Goal: Task Accomplishment & Management: Manage account settings

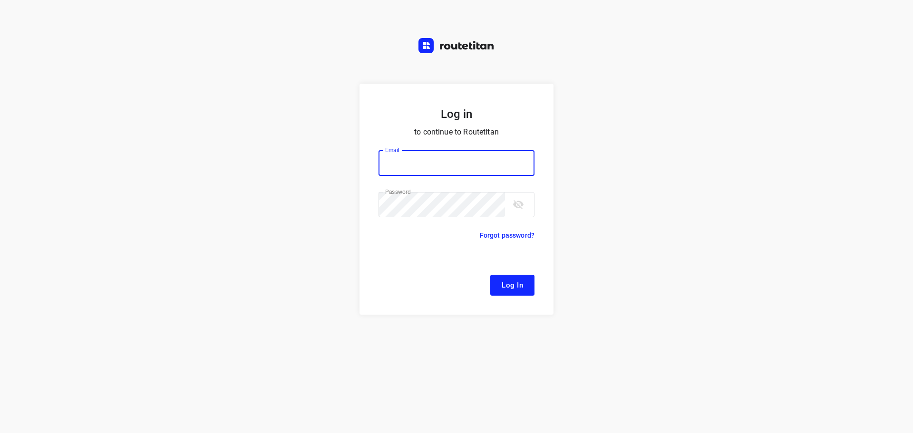
type input "[EMAIL_ADDRESS][DOMAIN_NAME]"
click at [520, 289] on span "Log In" at bounding box center [512, 285] width 21 height 12
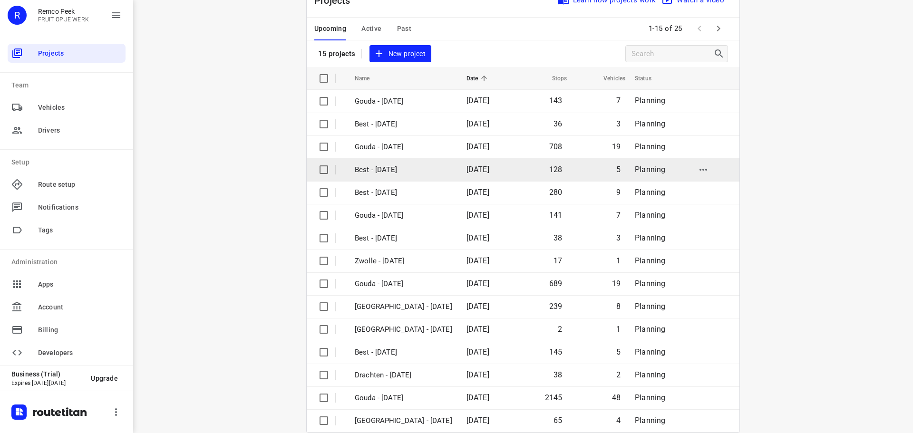
scroll to position [48, 0]
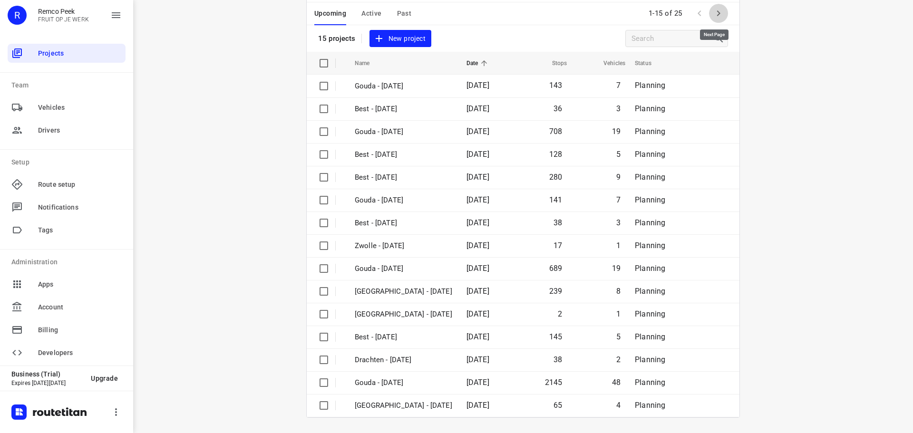
click at [717, 13] on icon "button" at bounding box center [718, 13] width 3 height 6
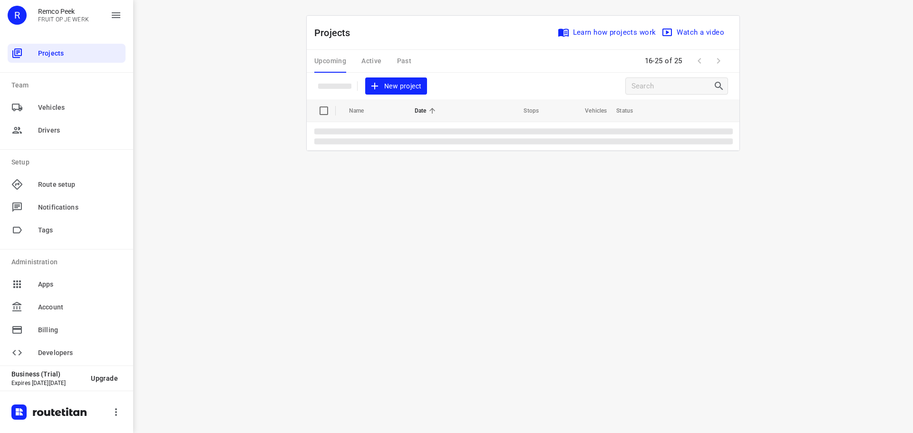
scroll to position [0, 0]
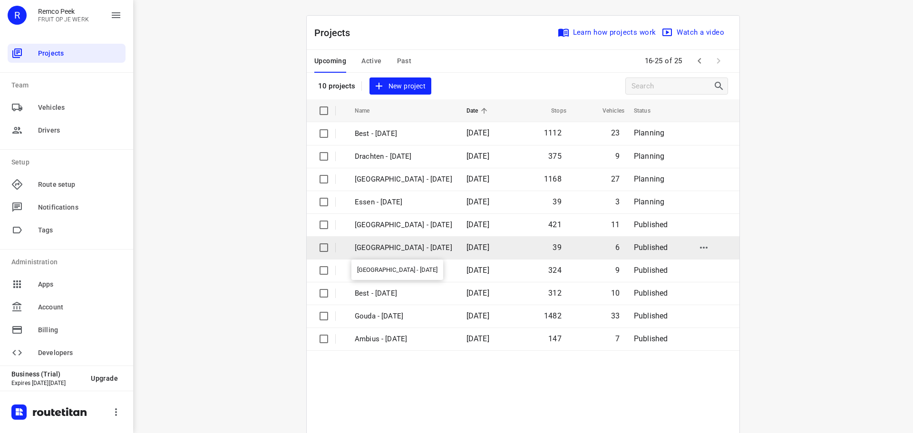
click at [384, 245] on p "[GEOGRAPHIC_DATA] - [DATE]" at bounding box center [403, 248] width 97 height 11
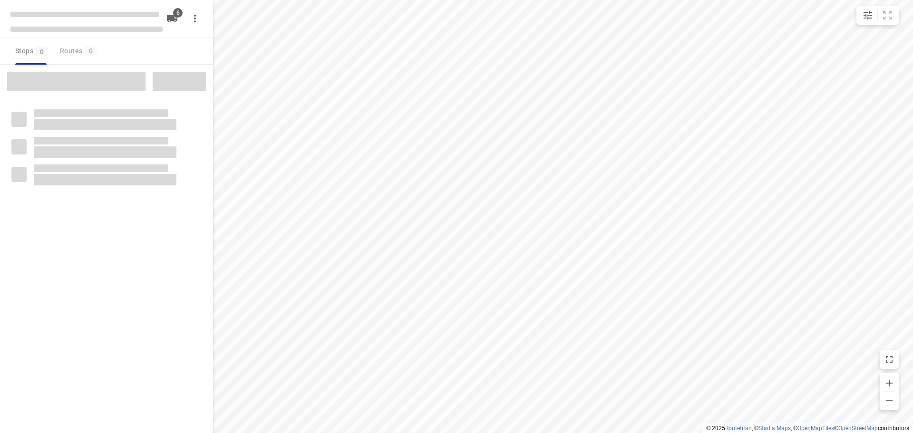
checkbox input "true"
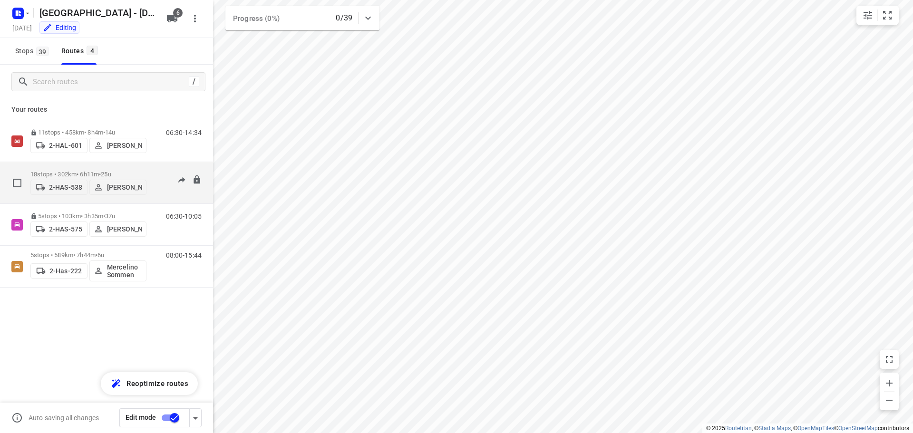
click at [77, 171] on p "18 stops • 302km • 6h11m • 25u" at bounding box center [88, 174] width 116 height 7
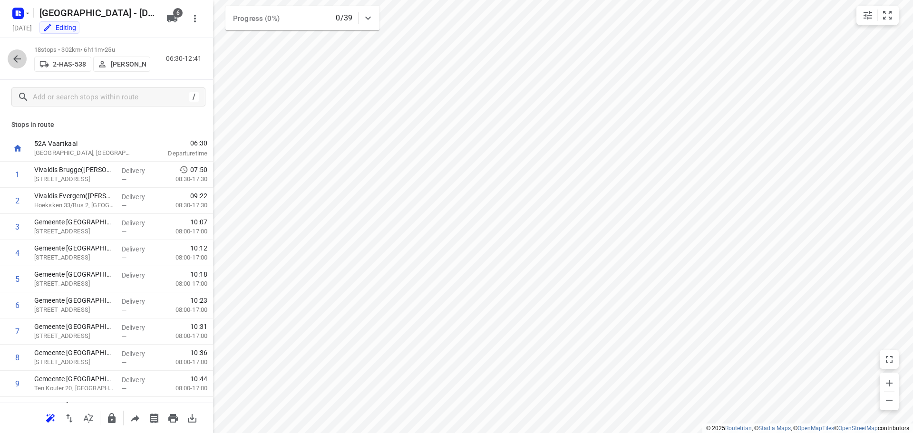
click at [13, 57] on icon "button" at bounding box center [16, 58] width 11 height 11
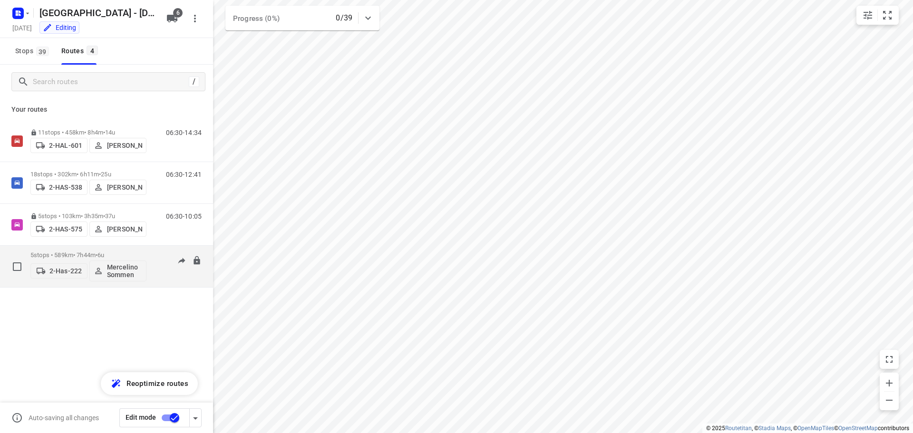
click at [74, 252] on p "5 stops • 589km • 7h44m • 6u" at bounding box center [88, 255] width 116 height 7
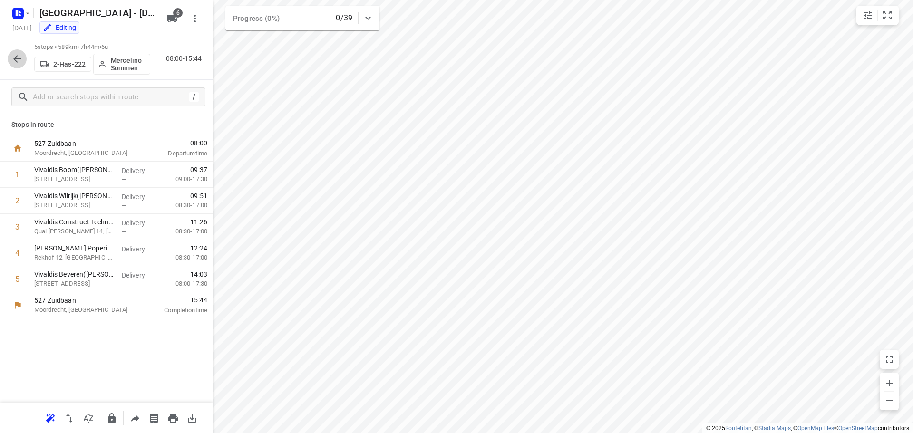
click at [14, 58] on icon "button" at bounding box center [17, 59] width 8 height 8
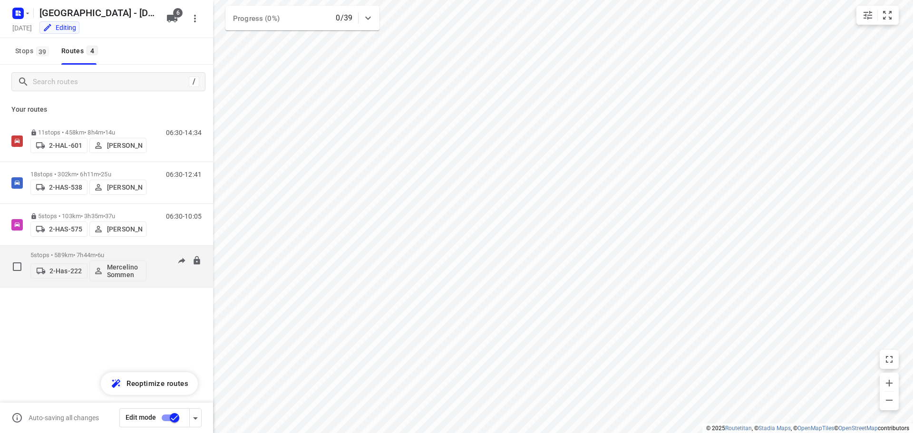
click at [81, 252] on p "5 stops • 589km • 7h44m • 6u" at bounding box center [88, 255] width 116 height 7
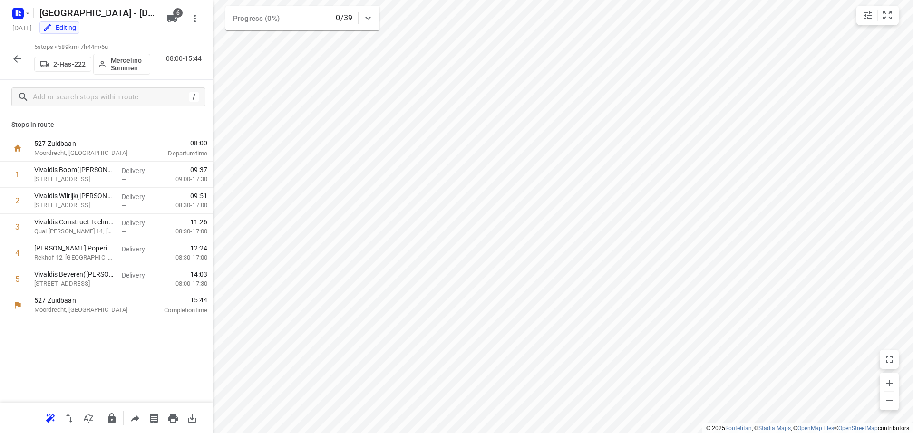
click at [12, 57] on icon "button" at bounding box center [16, 58] width 11 height 11
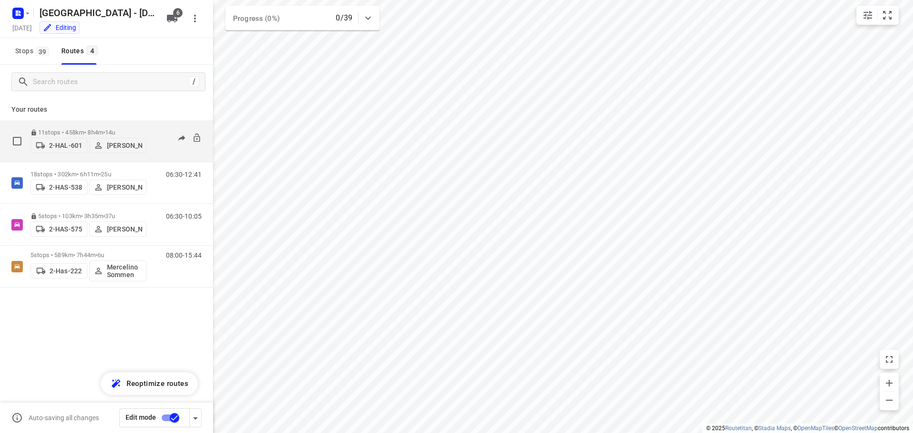
click at [78, 129] on p "11 stops • 458km • 8h4m • 14u" at bounding box center [88, 132] width 116 height 7
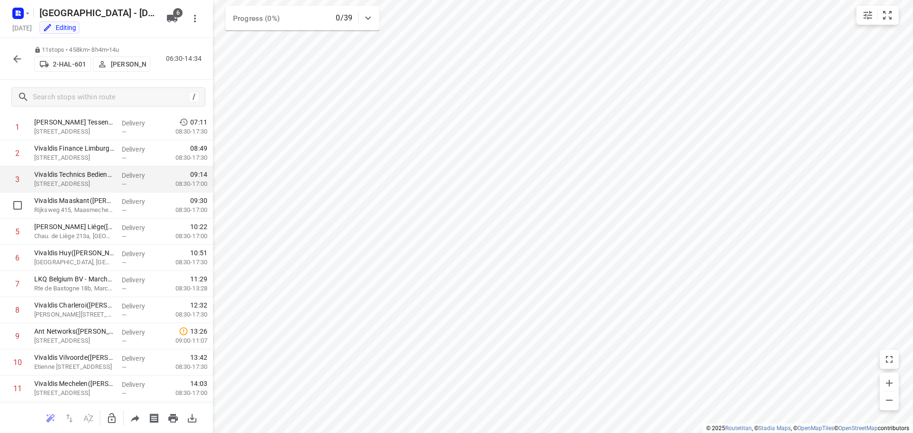
scroll to position [73, 0]
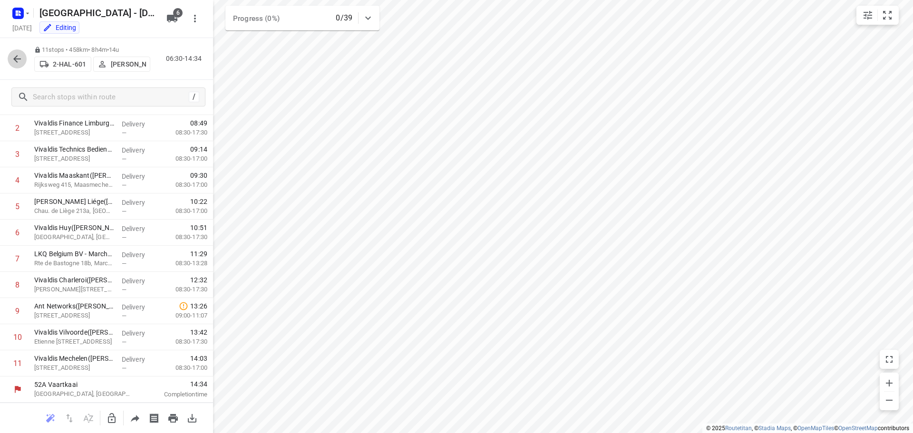
click at [16, 58] on icon "button" at bounding box center [17, 59] width 8 height 8
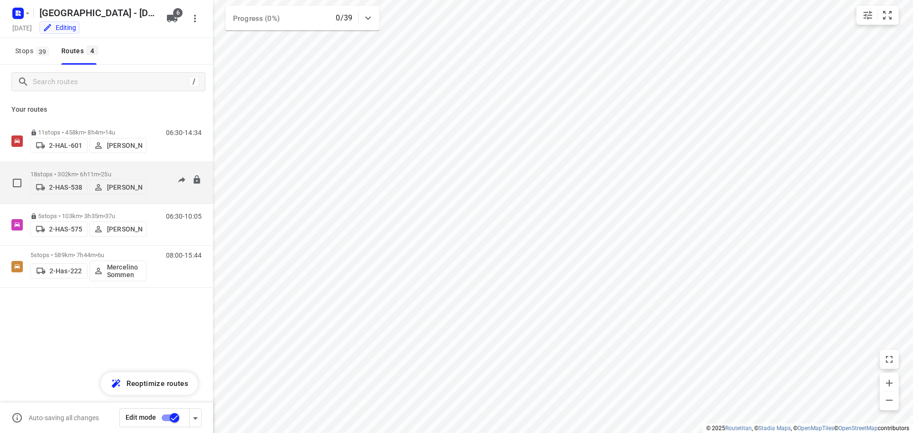
click at [67, 171] on p "18 stops • 302km • 6h11m • 25u" at bounding box center [88, 174] width 116 height 7
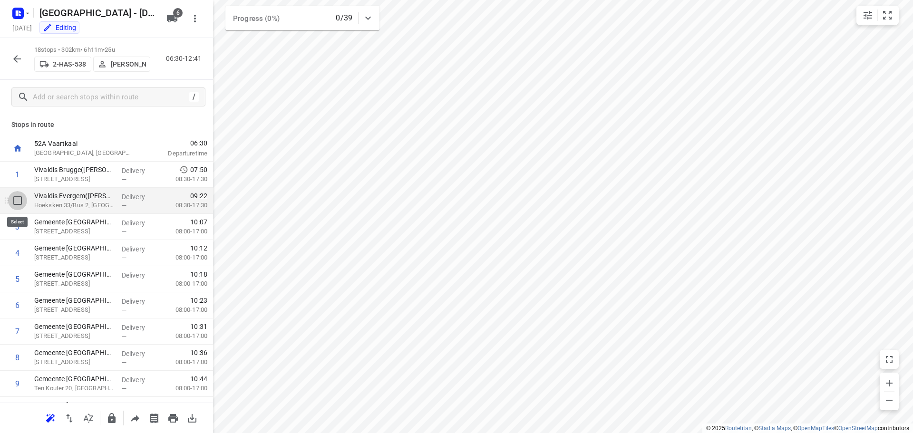
click at [18, 200] on input "checkbox" at bounding box center [17, 200] width 19 height 19
checkbox input "true"
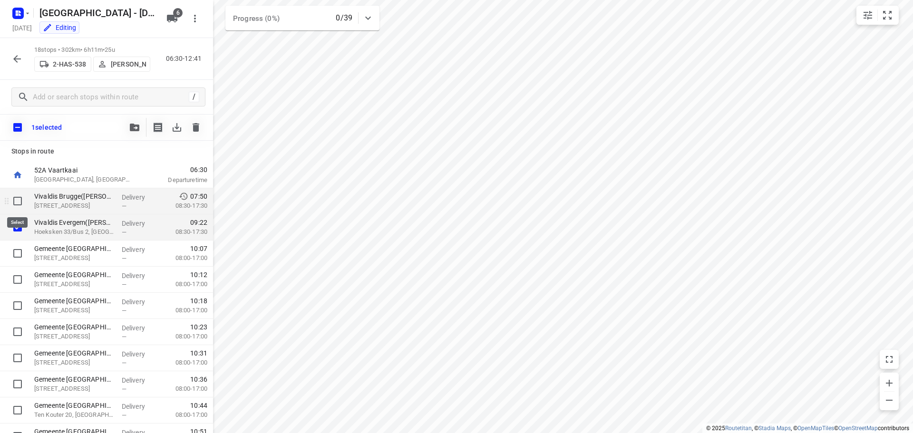
click at [17, 202] on input "checkbox" at bounding box center [17, 201] width 19 height 19
checkbox input "true"
click at [132, 127] on icon "button" at bounding box center [135, 128] width 10 height 8
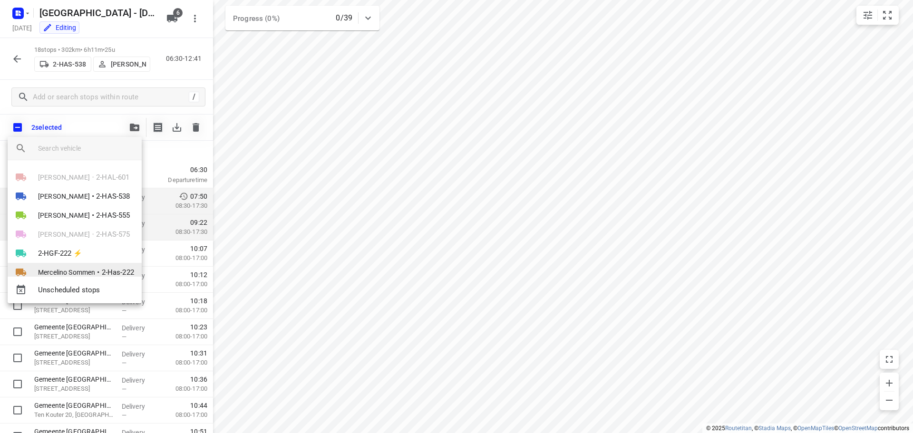
click at [66, 270] on span "Mercelino Sommen" at bounding box center [66, 273] width 57 height 10
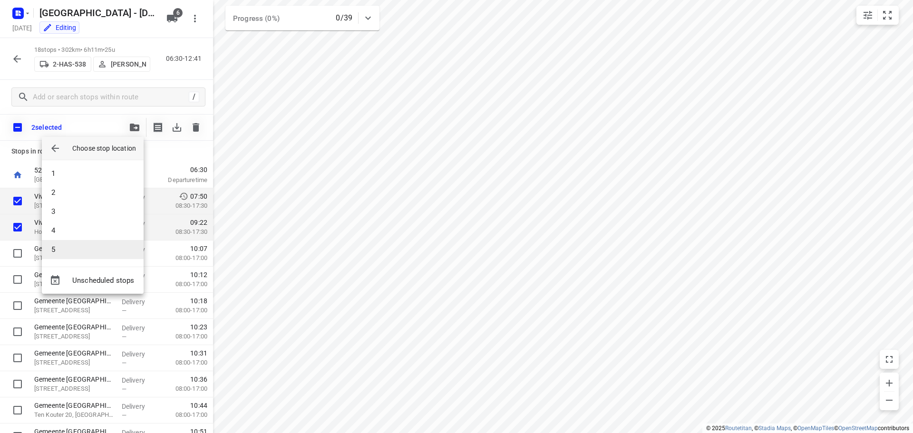
click at [58, 249] on li "5" at bounding box center [93, 249] width 102 height 19
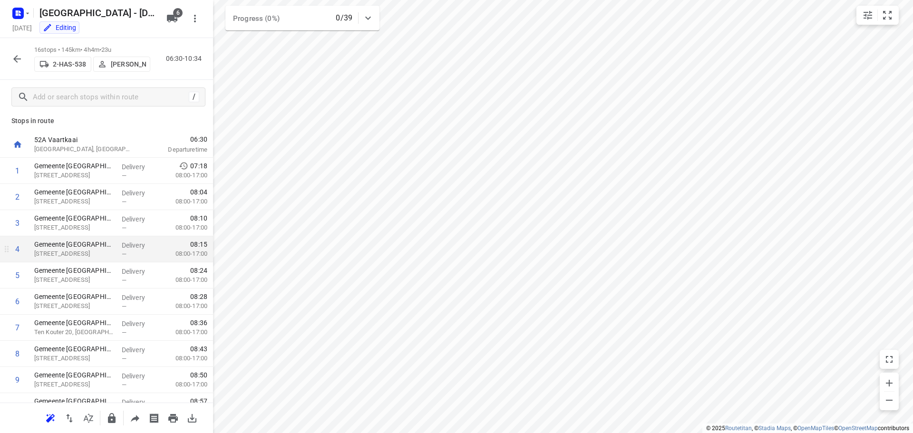
scroll to position [0, 0]
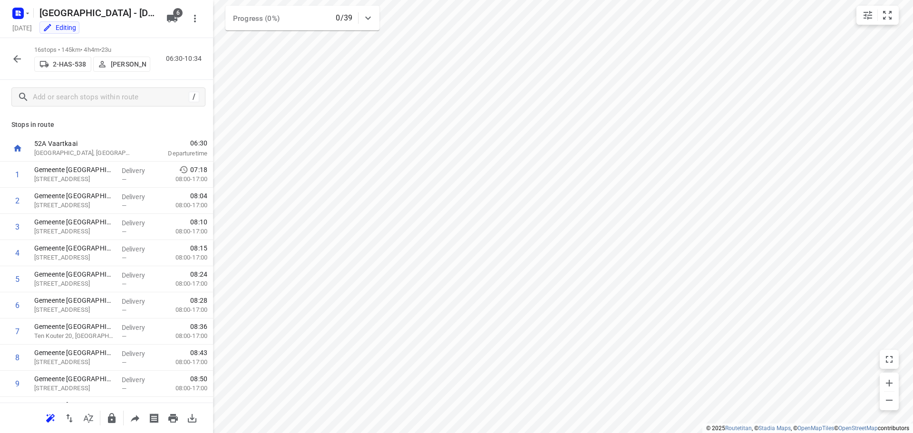
click at [15, 59] on icon "button" at bounding box center [17, 59] width 8 height 8
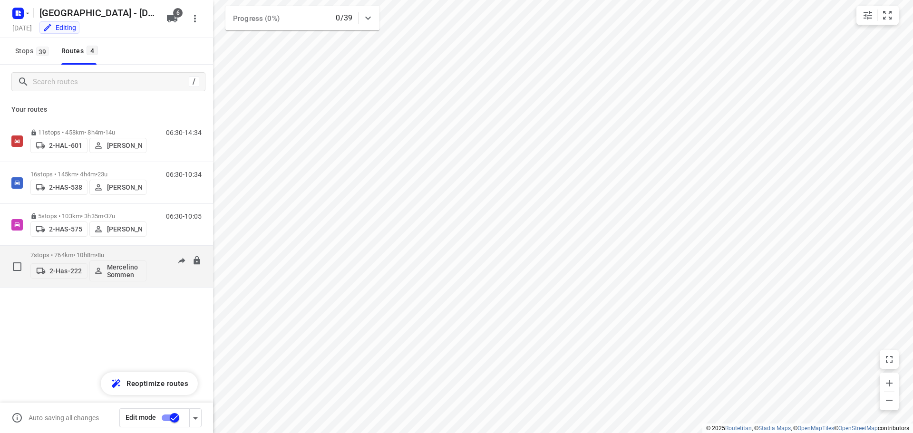
click at [80, 252] on p "7 stops • 764km • 10h8m • 8u" at bounding box center [88, 255] width 116 height 7
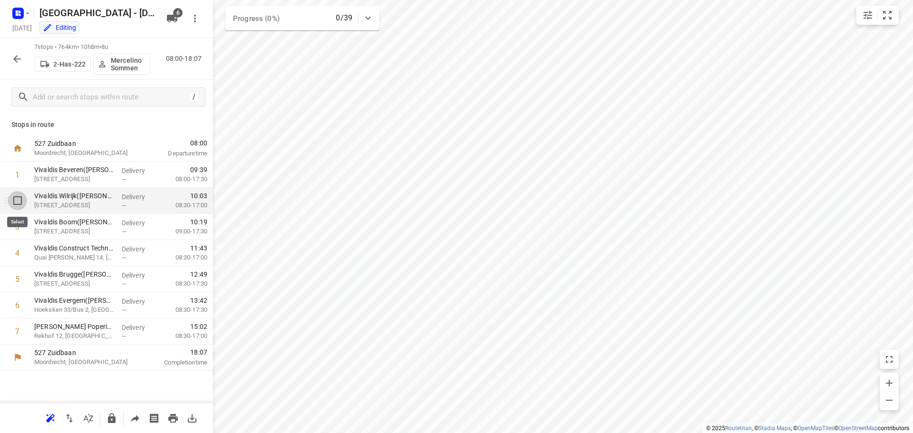
click at [17, 201] on input "checkbox" at bounding box center [17, 200] width 19 height 19
checkbox input "true"
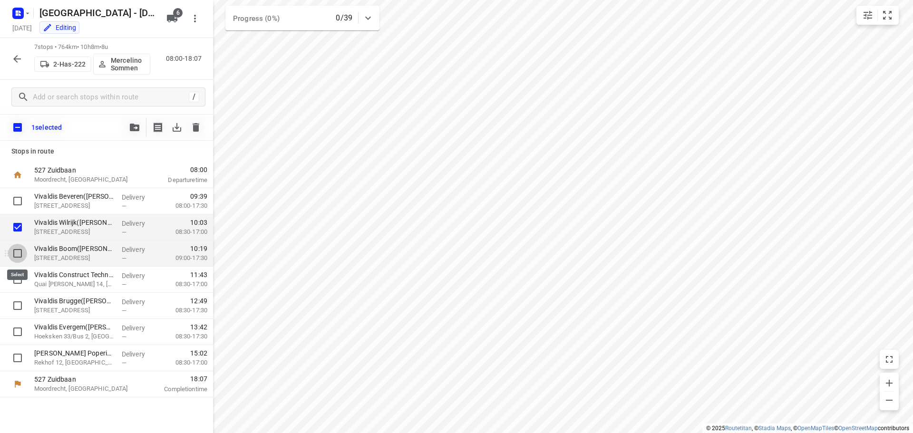
click at [17, 253] on input "checkbox" at bounding box center [17, 253] width 19 height 19
checkbox input "true"
click at [131, 127] on icon "button" at bounding box center [135, 128] width 10 height 8
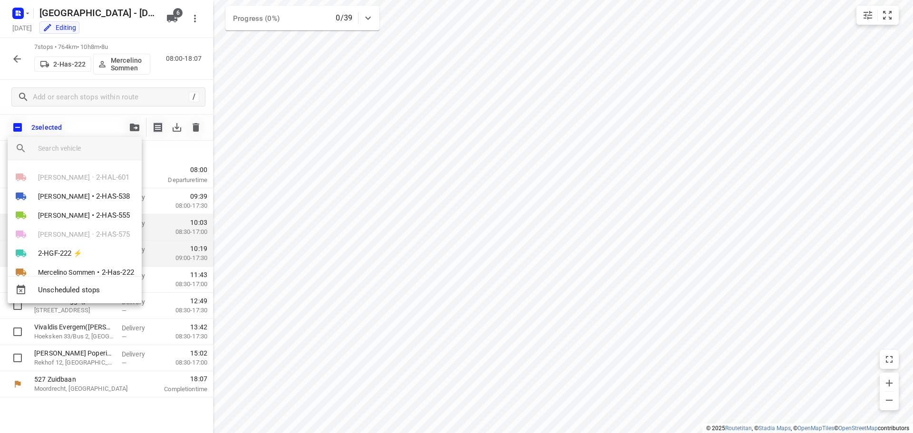
click at [78, 124] on div at bounding box center [456, 216] width 913 height 433
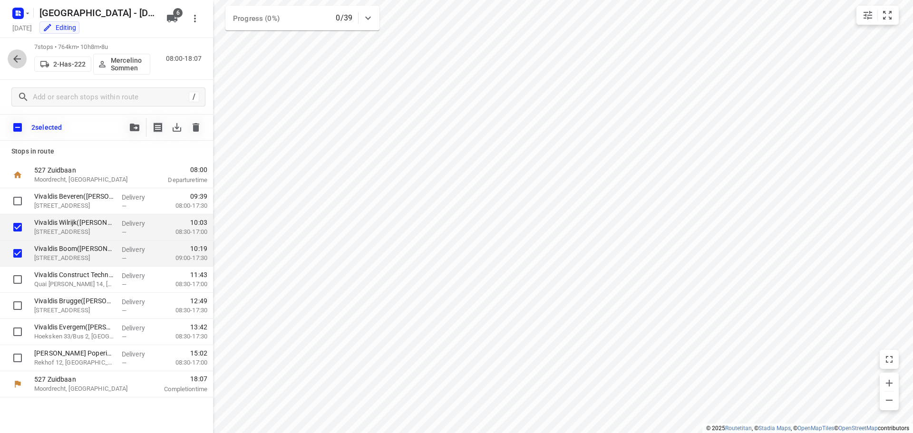
click at [14, 54] on icon "button" at bounding box center [16, 58] width 11 height 11
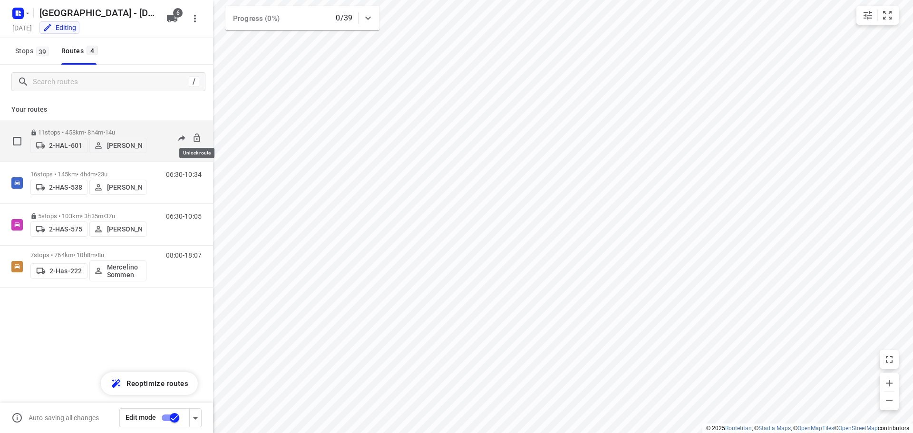
click at [195, 134] on icon at bounding box center [197, 138] width 10 height 10
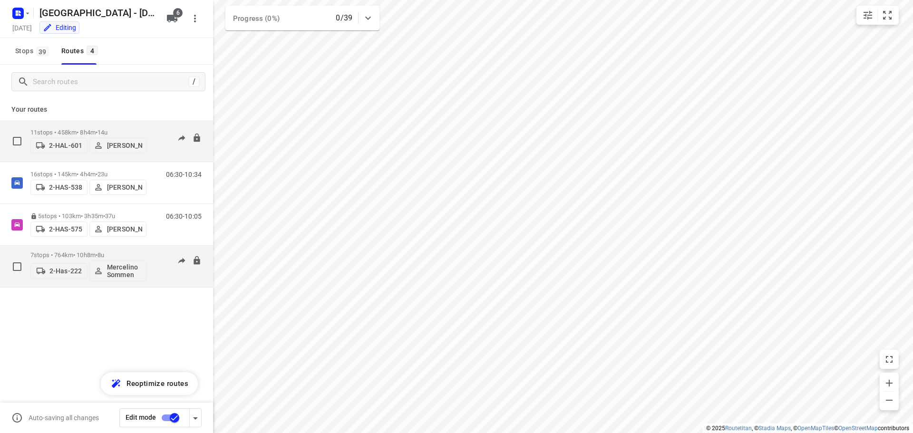
click at [74, 253] on p "7 stops • 764km • 10h8m • 8u" at bounding box center [88, 255] width 116 height 7
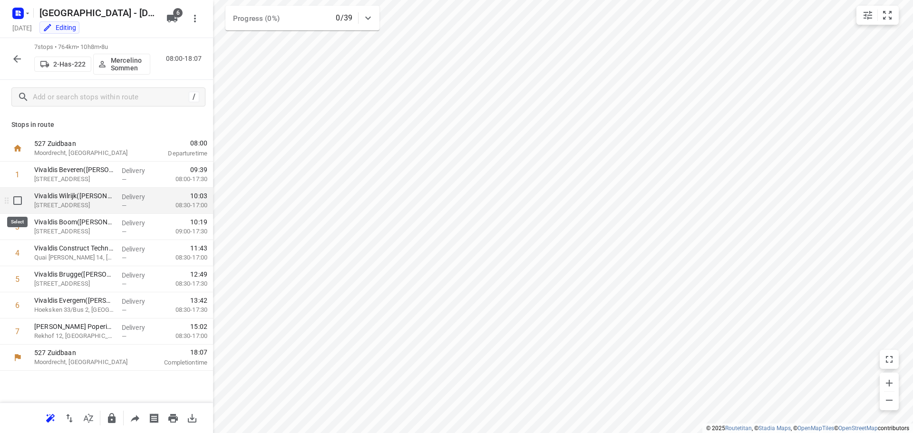
click at [18, 202] on input "checkbox" at bounding box center [17, 200] width 19 height 19
checkbox input "true"
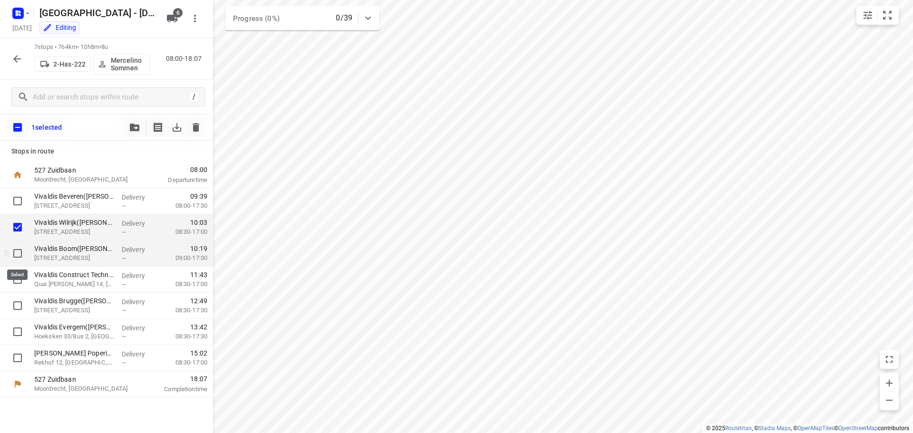
click at [16, 254] on input "checkbox" at bounding box center [17, 253] width 19 height 19
checkbox input "true"
click at [134, 128] on icon "button" at bounding box center [135, 128] width 10 height 8
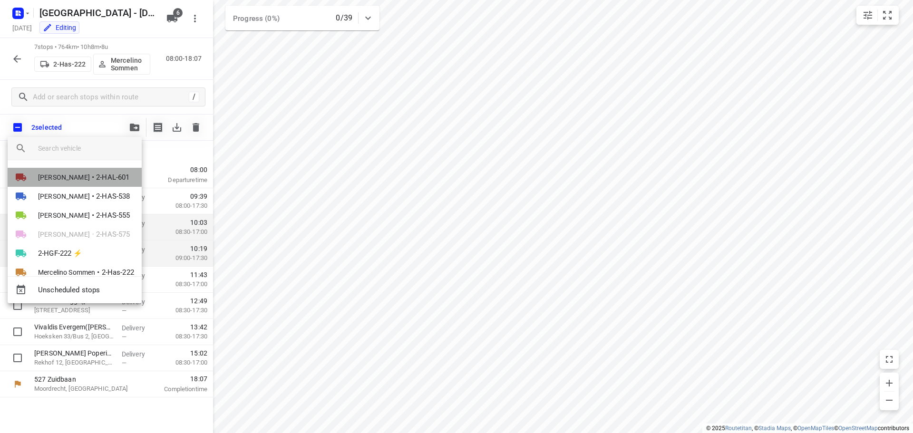
click at [67, 175] on span "[PERSON_NAME]" at bounding box center [64, 178] width 52 height 10
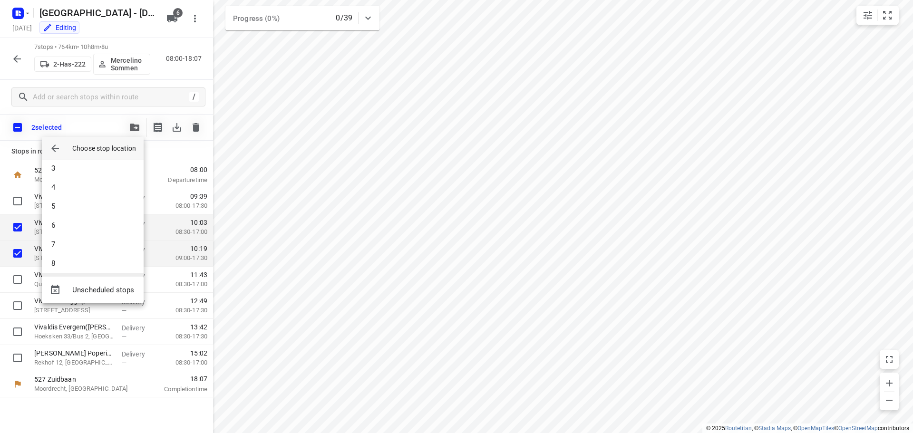
scroll to position [105, 0]
click at [61, 260] on li "11" at bounding box center [93, 259] width 102 height 19
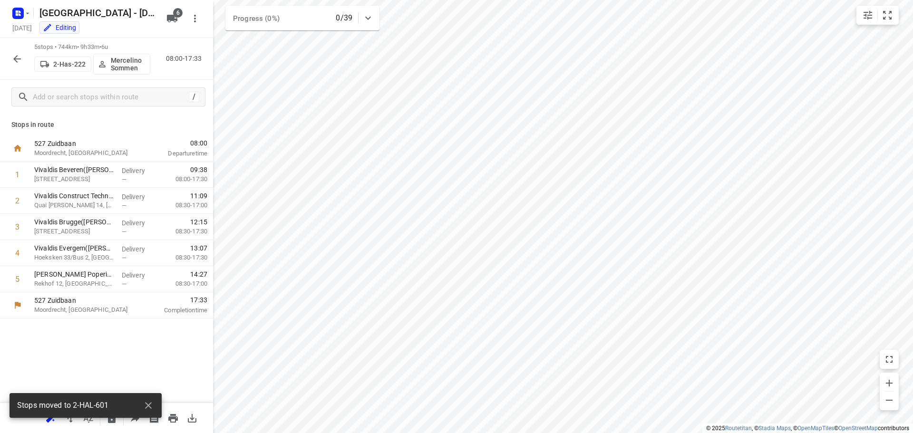
click at [17, 59] on icon "button" at bounding box center [17, 59] width 8 height 8
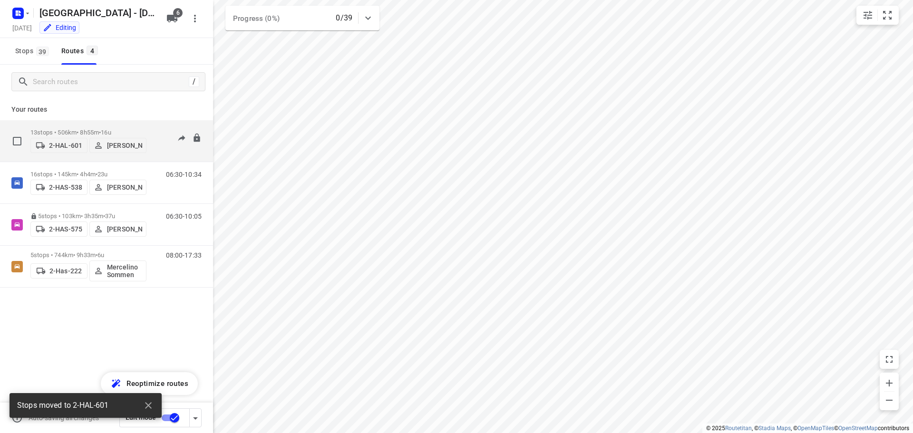
click at [65, 129] on p "13 stops • 506km • 8h55m • 16u" at bounding box center [88, 132] width 116 height 7
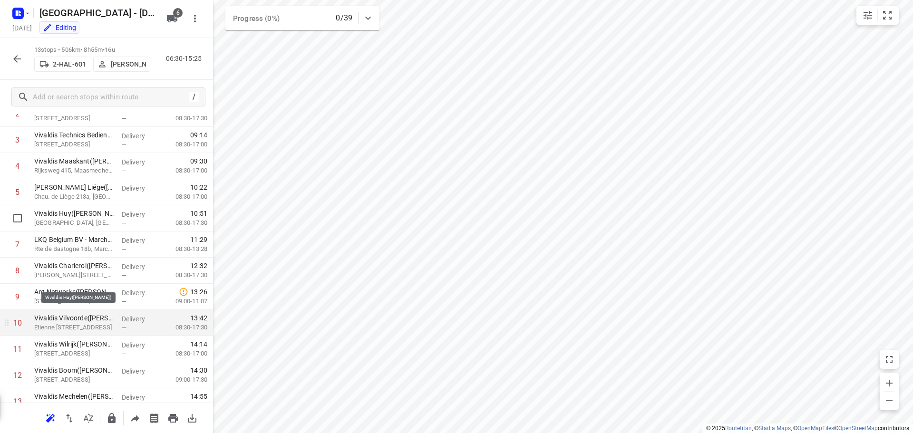
scroll to position [125, 0]
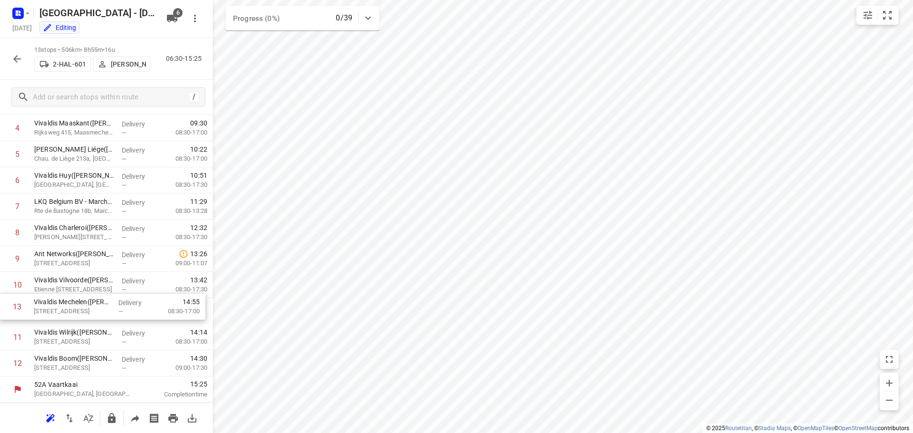
drag, startPoint x: 70, startPoint y: 365, endPoint x: 69, endPoint y: 306, distance: 59.4
click at [69, 306] on div "1 Vivaldis Tessenderlo(Régis Birgel) Geelsebaan 16, Tessenderlo Delivery — 07:1…" at bounding box center [106, 207] width 213 height 340
drag, startPoint x: 71, startPoint y: 365, endPoint x: 70, endPoint y: 329, distance: 35.7
click at [70, 329] on div "1 Vivaldis Tessenderlo(Régis Birgel) Geelsebaan 16, Tessenderlo Delivery — 07:1…" at bounding box center [106, 207] width 213 height 340
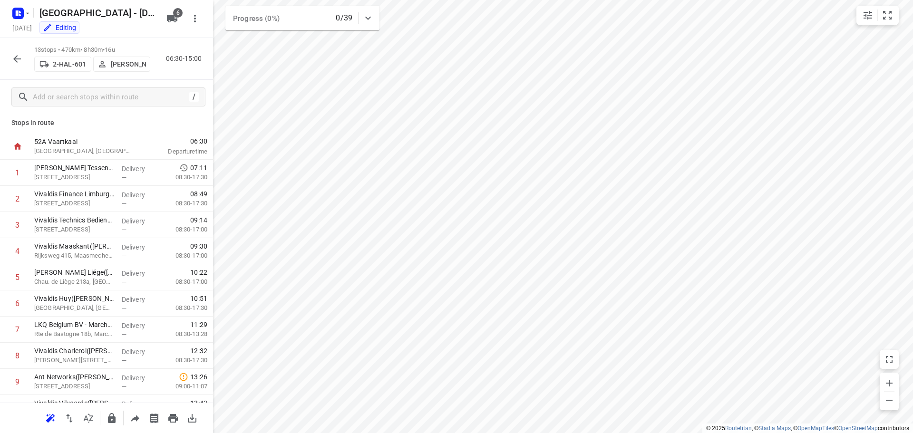
scroll to position [0, 0]
click at [17, 57] on icon "button" at bounding box center [16, 58] width 11 height 11
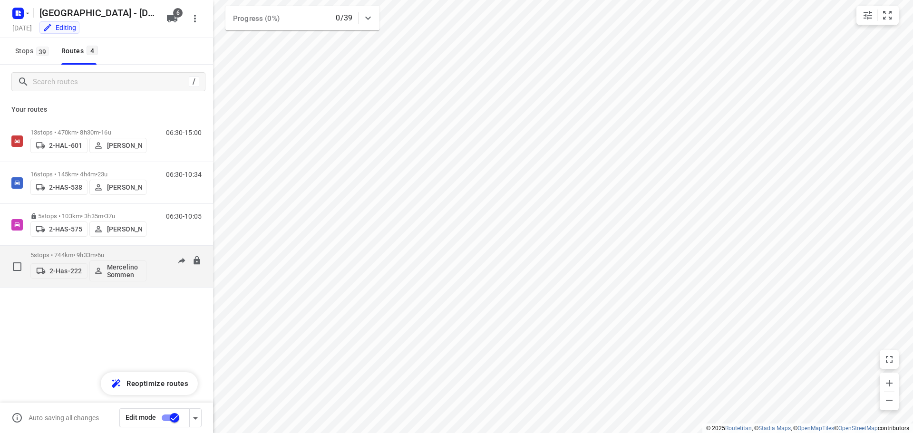
click at [67, 253] on p "5 stops • 744km • 9h33m • 6u" at bounding box center [88, 255] width 116 height 7
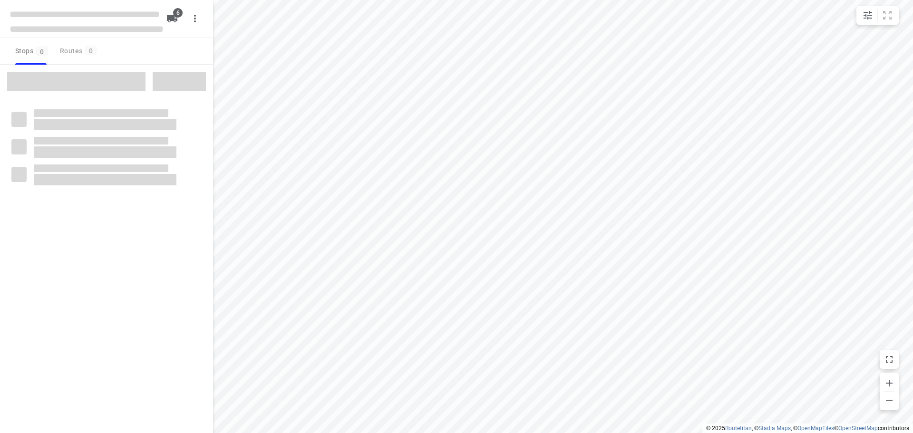
checkbox input "true"
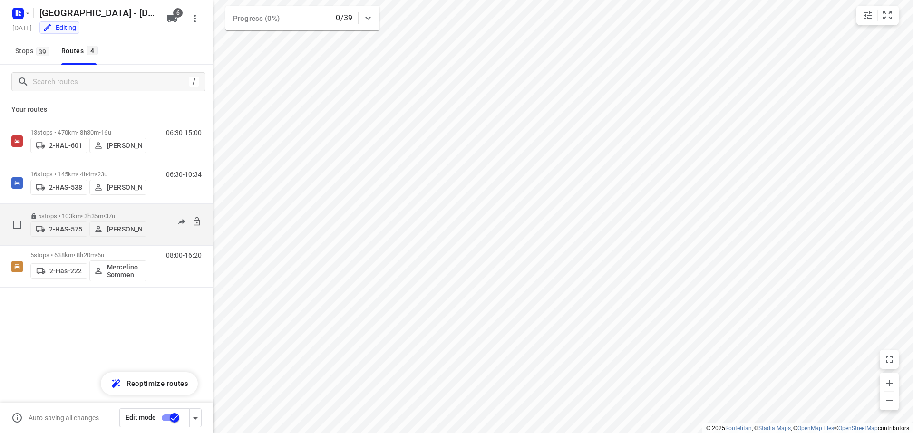
click at [60, 213] on p "5 stops • 103km • 3h35m • 37u" at bounding box center [88, 216] width 116 height 7
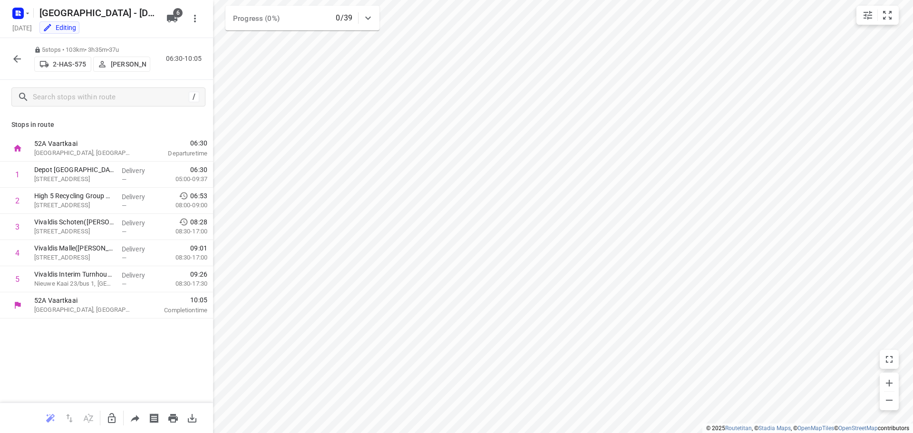
click at [19, 58] on icon "button" at bounding box center [17, 59] width 8 height 8
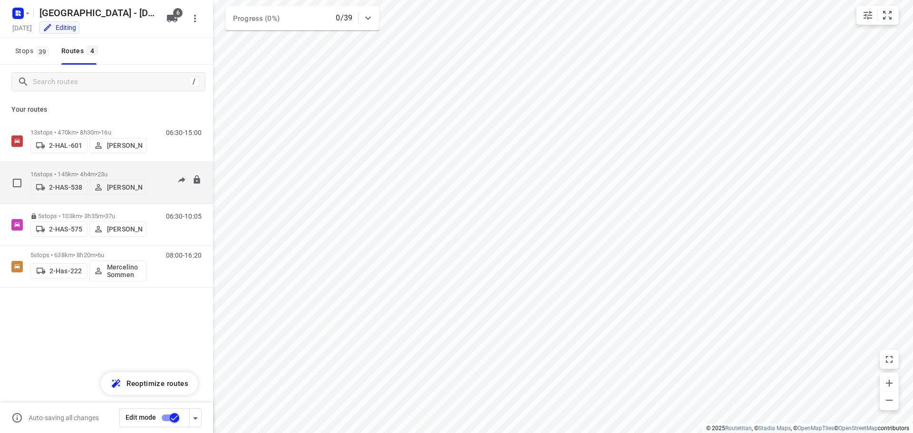
click at [68, 171] on p "16 stops • 145km • 4h4m • 23u" at bounding box center [88, 174] width 116 height 7
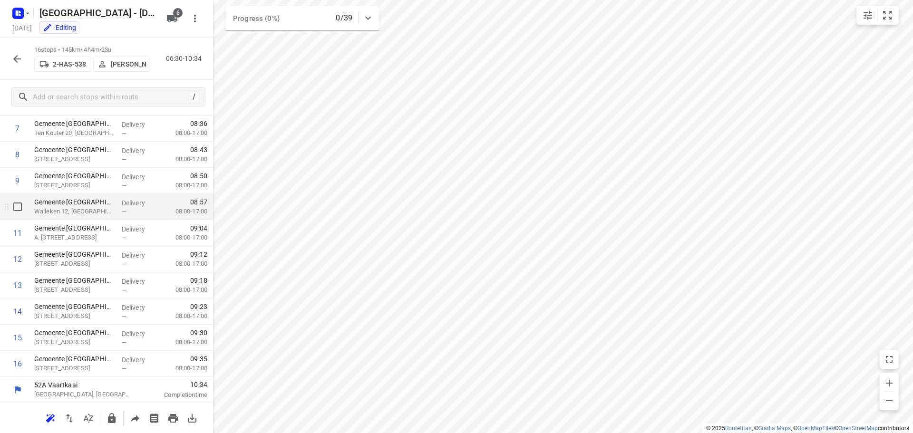
scroll to position [204, 0]
click at [13, 58] on icon "button" at bounding box center [16, 58] width 11 height 11
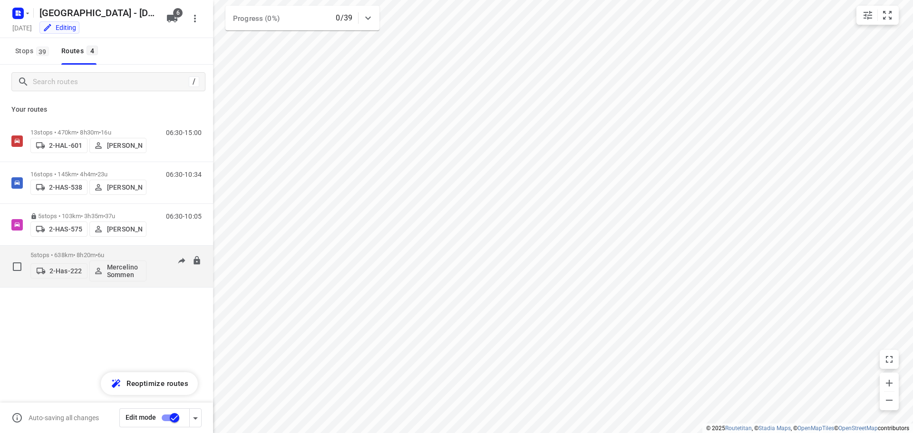
click at [65, 252] on p "5 stops • 638km • 8h20m • 6u" at bounding box center [88, 255] width 116 height 7
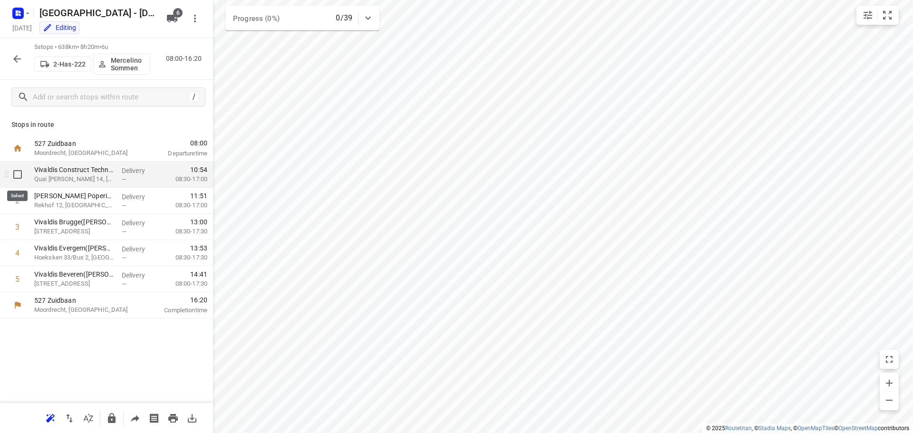
click at [16, 175] on input "checkbox" at bounding box center [17, 174] width 19 height 19
checkbox input "true"
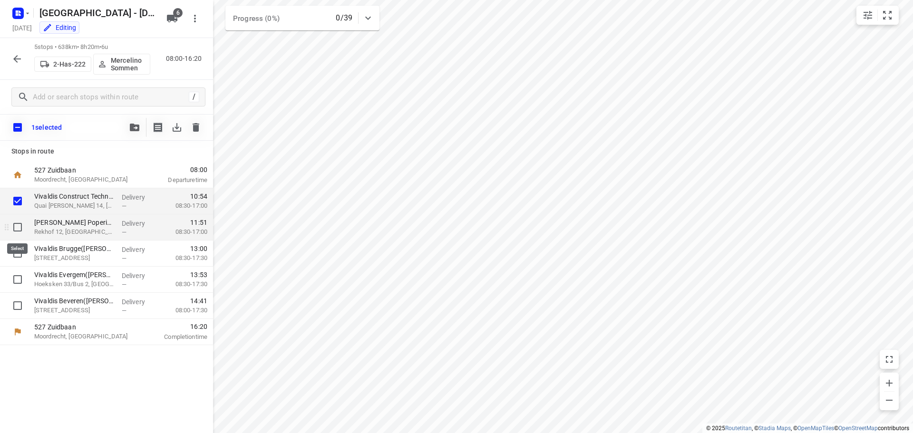
click at [18, 224] on input "checkbox" at bounding box center [17, 227] width 19 height 19
checkbox input "true"
click at [17, 256] on input "checkbox" at bounding box center [17, 253] width 19 height 19
checkbox input "true"
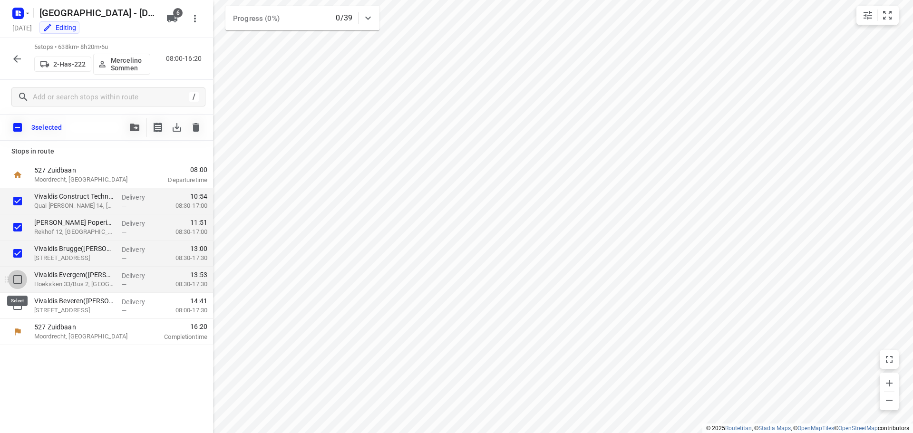
click at [18, 281] on input "checkbox" at bounding box center [17, 279] width 19 height 19
checkbox input "true"
click at [18, 304] on input "checkbox" at bounding box center [17, 305] width 19 height 19
checkbox input "true"
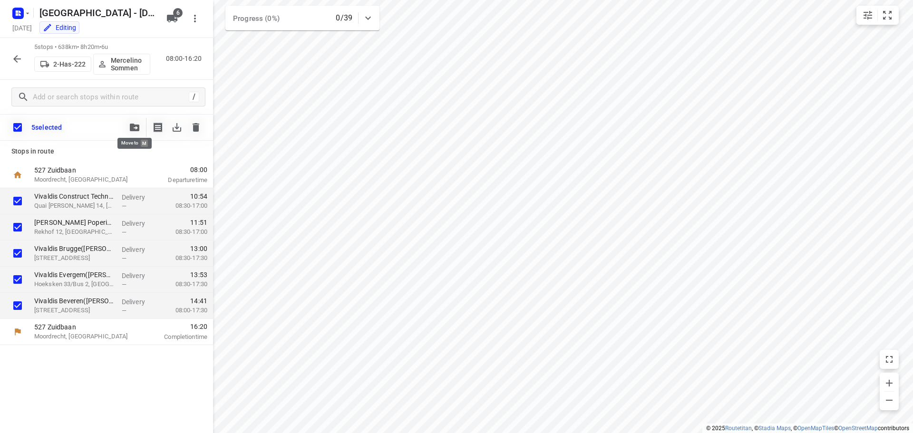
click at [131, 128] on icon "button" at bounding box center [135, 128] width 10 height 8
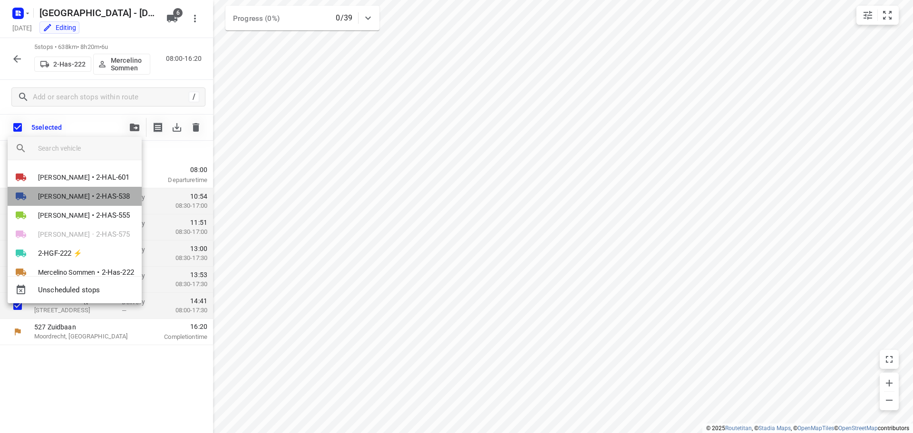
click at [70, 192] on span "[PERSON_NAME]" at bounding box center [64, 197] width 52 height 10
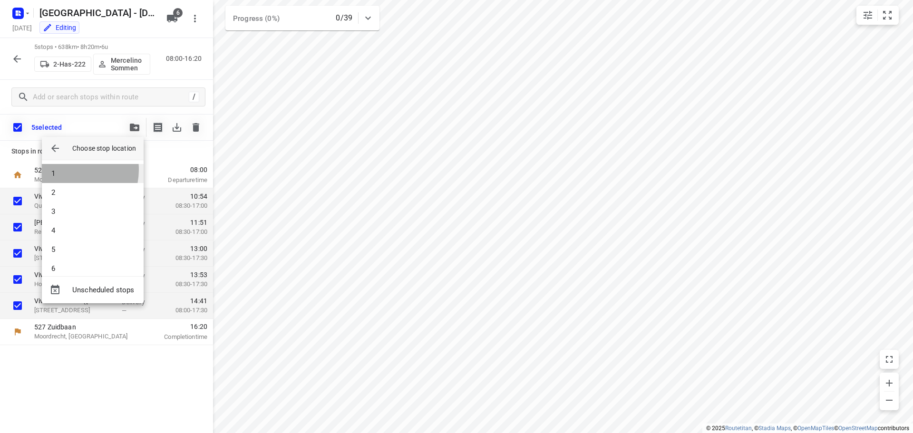
click at [68, 170] on li "1" at bounding box center [93, 173] width 102 height 19
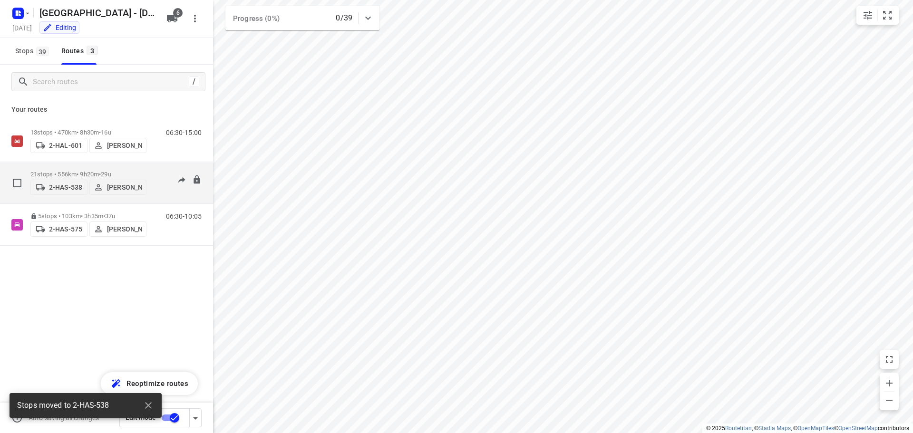
click at [64, 171] on p "21 stops • 556km • 9h20m • 29u" at bounding box center [88, 174] width 116 height 7
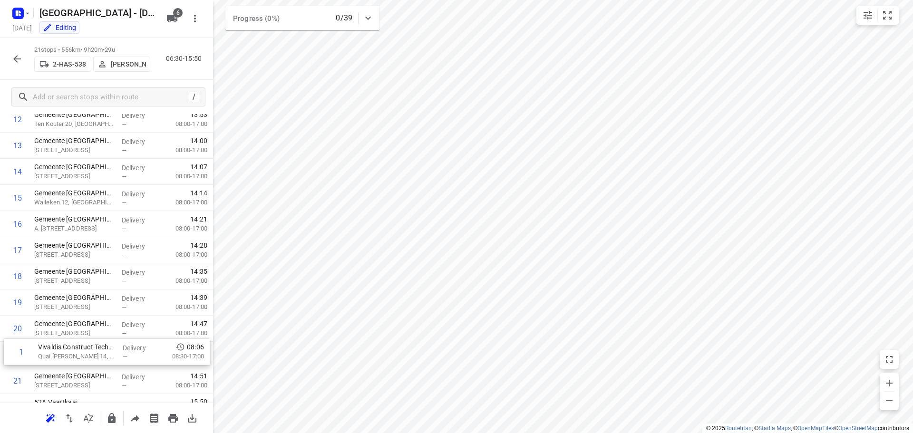
scroll to position [319, 0]
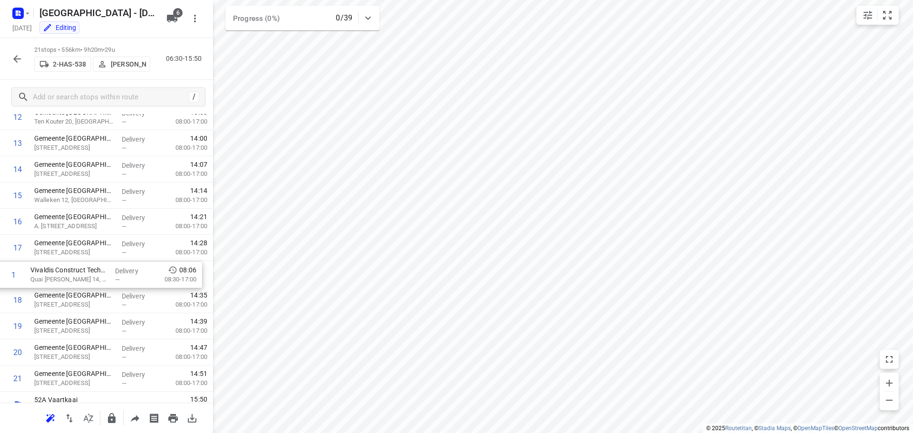
drag, startPoint x: 83, startPoint y: 178, endPoint x: 79, endPoint y: 281, distance: 102.8
click at [79, 281] on div "1 Vivaldis Construct Technics Tournai([PERSON_NAME]) Quai [PERSON_NAME] 14, Tou…" at bounding box center [106, 117] width 213 height 549
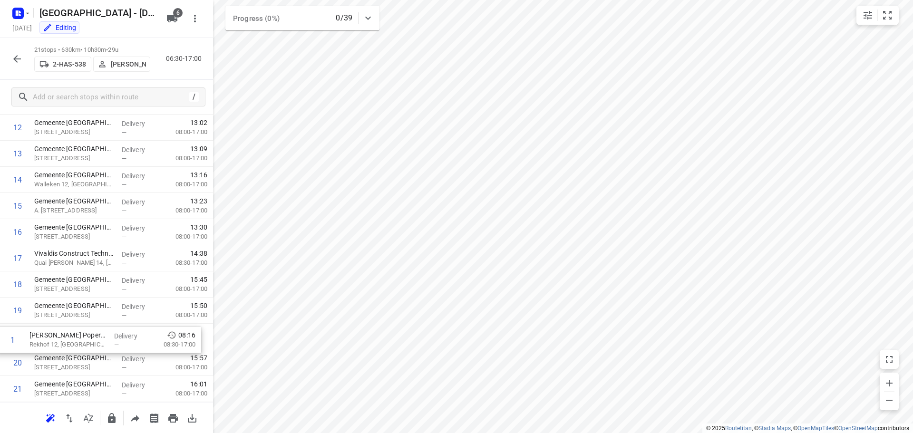
scroll to position [310, 0]
drag, startPoint x: 78, startPoint y: 175, endPoint x: 79, endPoint y: 313, distance: 138.4
click at [79, 313] on div "1 Vivaldis Poperinge([PERSON_NAME]) Rekhof 12, Poperinge Delivery — 08:16 08:30…" at bounding box center [106, 126] width 213 height 549
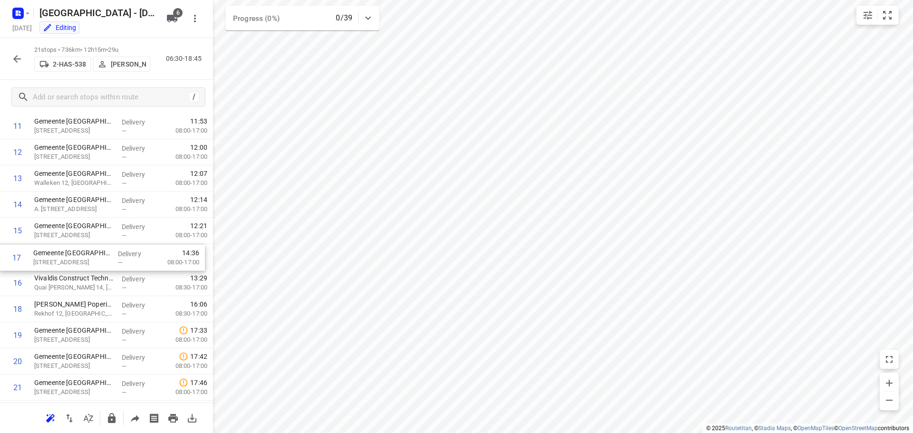
drag, startPoint x: 79, startPoint y: 283, endPoint x: 78, endPoint y: 254, distance: 29.0
click at [78, 254] on div "1 Vivaldis Brugge([PERSON_NAME]) Pathoekeweg 120h/002, Brugge Delivery — 07:50 …" at bounding box center [106, 126] width 213 height 549
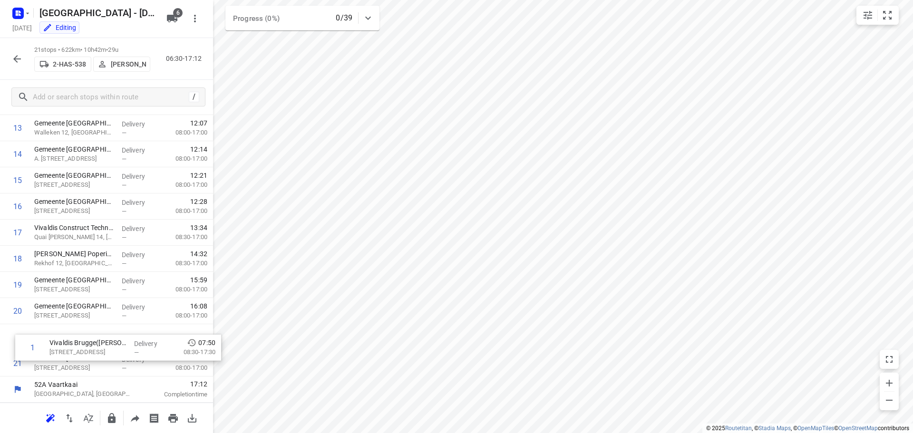
scroll to position [334, 0]
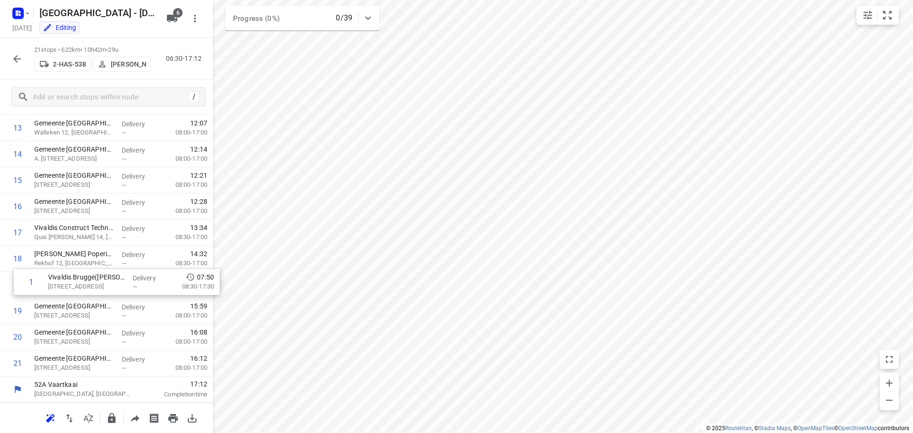
drag, startPoint x: 87, startPoint y: 175, endPoint x: 96, endPoint y: 286, distance: 111.1
click at [98, 285] on div "1 Vivaldis Brugge([PERSON_NAME]) Pathoekeweg 120h/002, Brugge Delivery — 07:50 …" at bounding box center [106, 101] width 213 height 549
drag, startPoint x: 78, startPoint y: 177, endPoint x: 75, endPoint y: 316, distance: 138.9
click at [75, 316] on div "1 Vivaldis Evergem([PERSON_NAME]) Hoeksken 33/Bus 2, Evergem Delivery — 07:22 0…" at bounding box center [106, 101] width 213 height 549
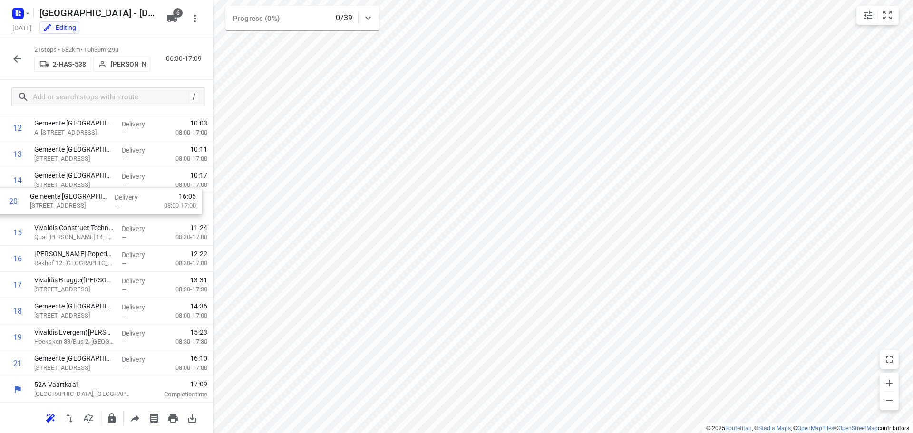
drag, startPoint x: 81, startPoint y: 340, endPoint x: 77, endPoint y: 201, distance: 138.9
click at [77, 201] on div "1 Vivaldis Beveren([PERSON_NAME]) [STREET_ADDRESS] Delivery — 06:56 08:00-17:30…" at bounding box center [106, 101] width 213 height 549
drag, startPoint x: 79, startPoint y: 363, endPoint x: 74, endPoint y: 198, distance: 165.1
click at [74, 198] on div "1 Vivaldis Beveren([PERSON_NAME]) [STREET_ADDRESS] Delivery — 06:56 08:00-17:30…" at bounding box center [106, 101] width 213 height 549
drag, startPoint x: 75, startPoint y: 174, endPoint x: 78, endPoint y: 362, distance: 187.9
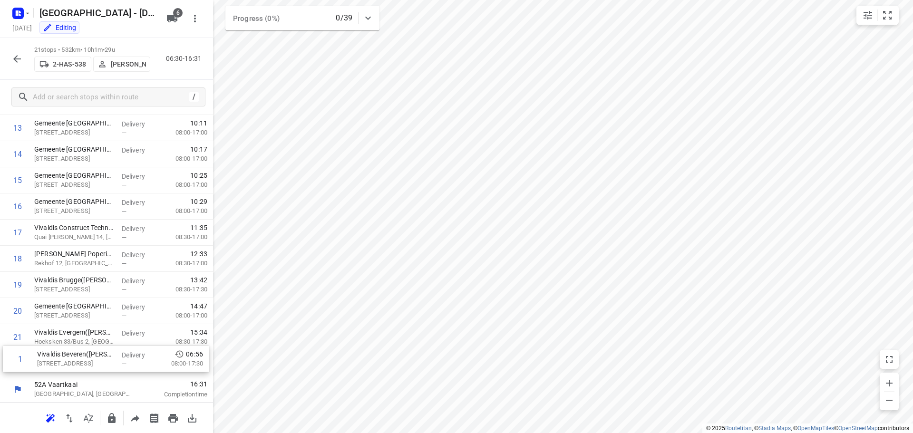
click at [78, 362] on div "1 Vivaldis Beveren([PERSON_NAME]) [STREET_ADDRESS] Delivery — 06:56 08:00-17:30…" at bounding box center [106, 101] width 213 height 549
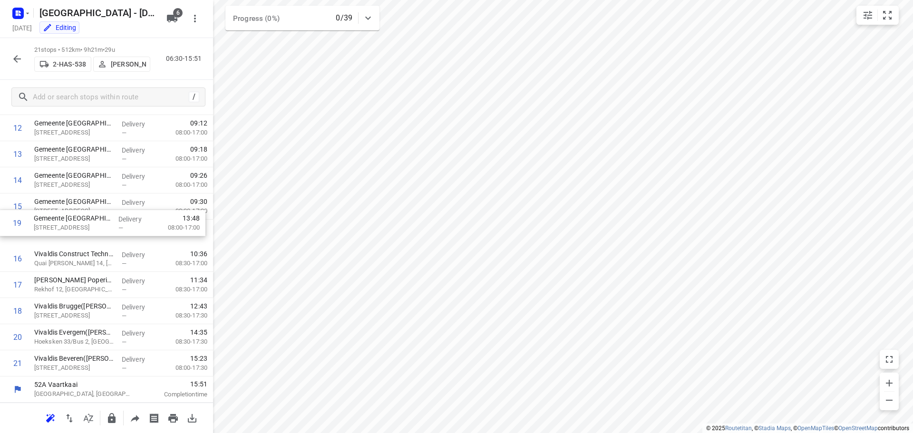
drag, startPoint x: 63, startPoint y: 317, endPoint x: 63, endPoint y: 228, distance: 88.4
click at [63, 228] on div "1 Gemeente [GEOGRAPHIC_DATA] - [GEOGRAPHIC_DATA]([PERSON_NAME]) [STREET_ADDRESS…" at bounding box center [106, 101] width 213 height 549
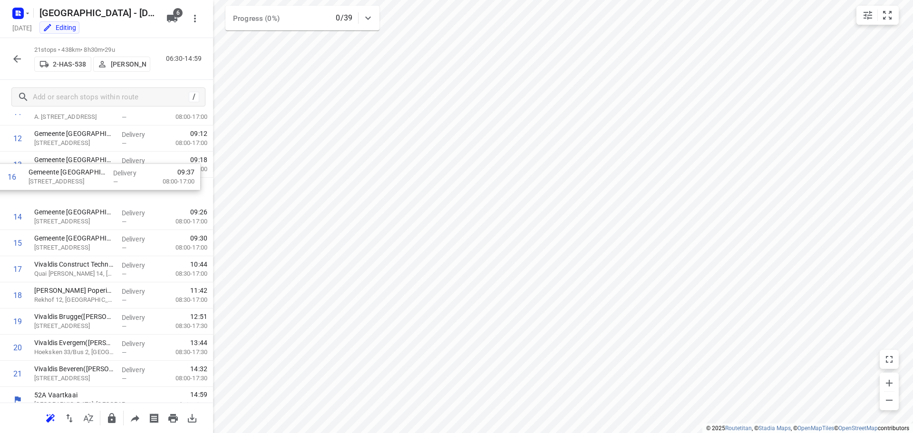
scroll to position [321, 0]
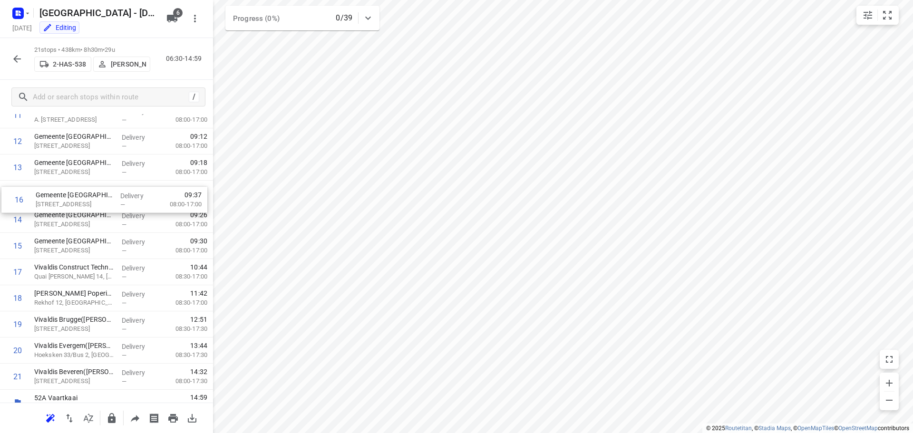
drag, startPoint x: 65, startPoint y: 238, endPoint x: 69, endPoint y: 203, distance: 35.4
click at [69, 203] on div "1 Gemeente [GEOGRAPHIC_DATA] - [GEOGRAPHIC_DATA]([PERSON_NAME]) [STREET_ADDRESS…" at bounding box center [106, 115] width 213 height 549
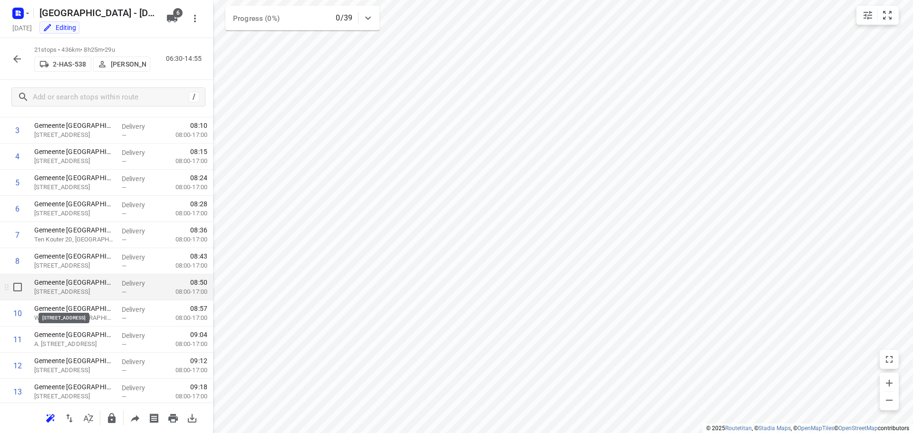
scroll to position [0, 0]
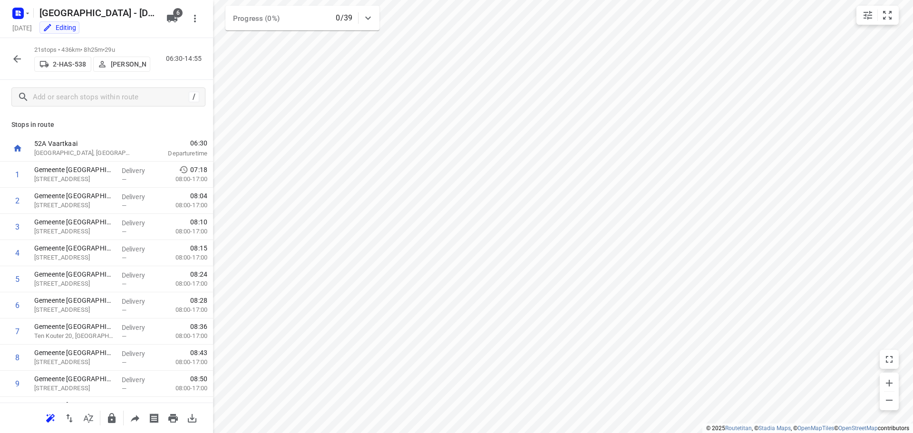
click at [17, 58] on icon "button" at bounding box center [16, 58] width 11 height 11
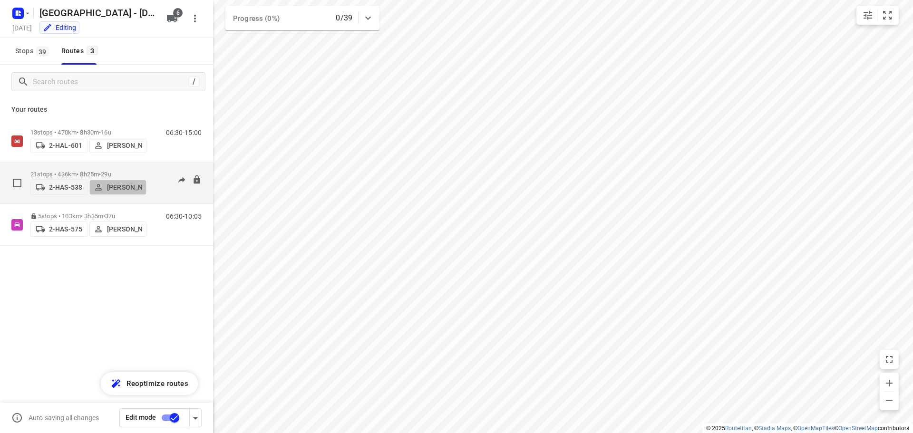
click at [118, 184] on p "[PERSON_NAME]" at bounding box center [124, 188] width 35 height 8
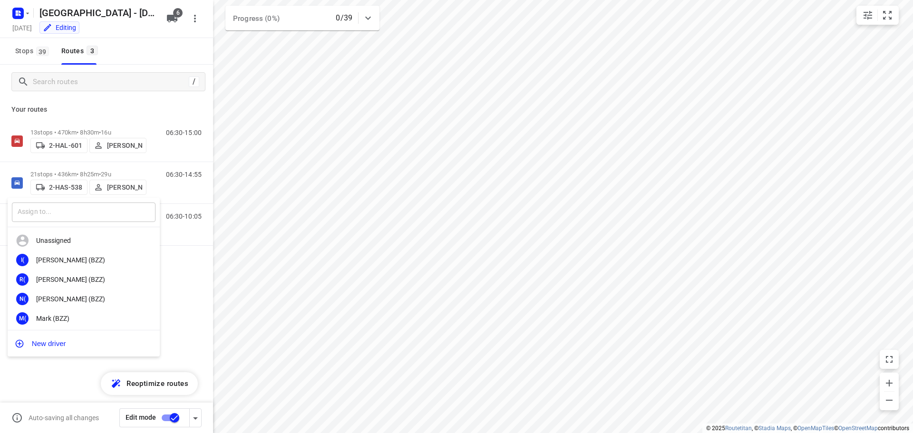
click at [70, 212] on input "text" at bounding box center [84, 212] width 144 height 19
type input "merc"
click at [68, 318] on div "Merc elino Sommen" at bounding box center [86, 319] width 100 height 8
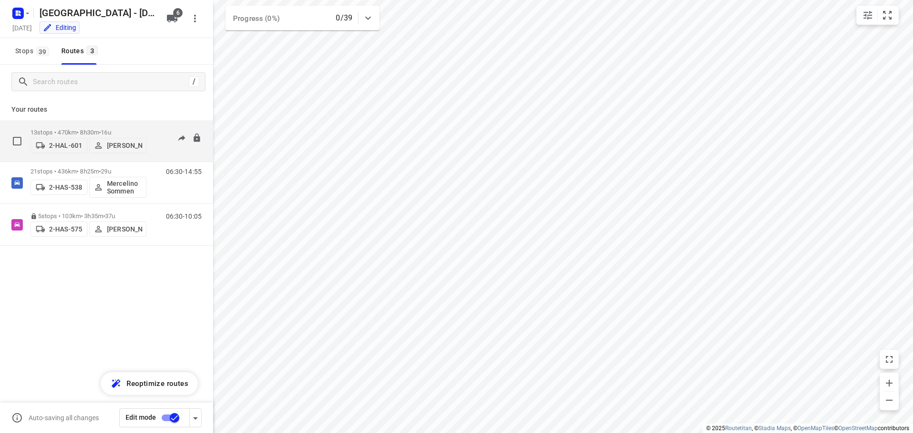
click at [86, 129] on p "13 stops • 470km • 8h30m • 16u" at bounding box center [88, 132] width 116 height 7
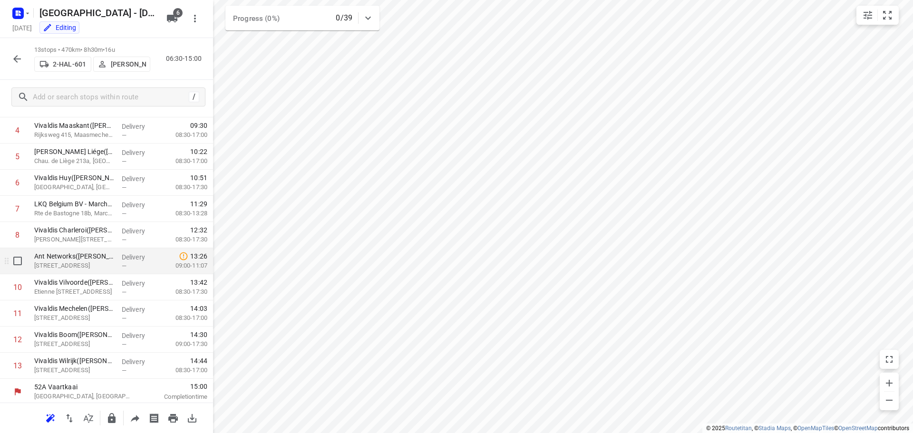
scroll to position [125, 0]
click at [16, 58] on icon "button" at bounding box center [17, 59] width 8 height 8
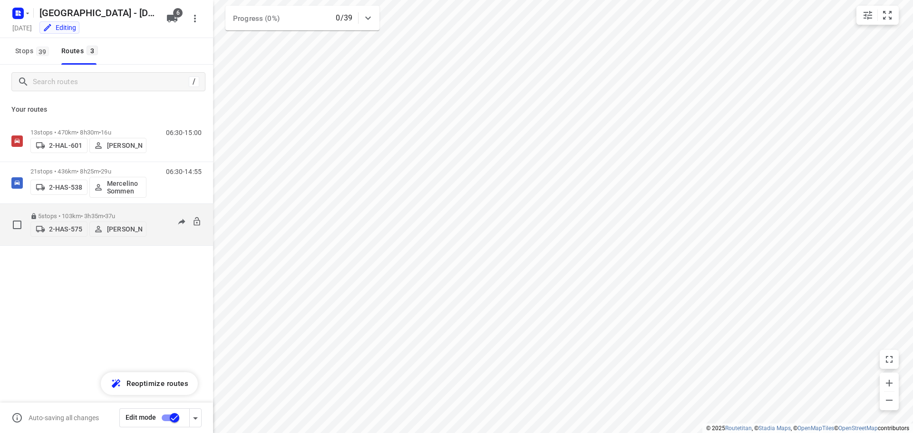
click at [71, 209] on div "5 stops • 103km • 3h35m • 37u 2-HAS-575 [PERSON_NAME]" at bounding box center [88, 225] width 116 height 34
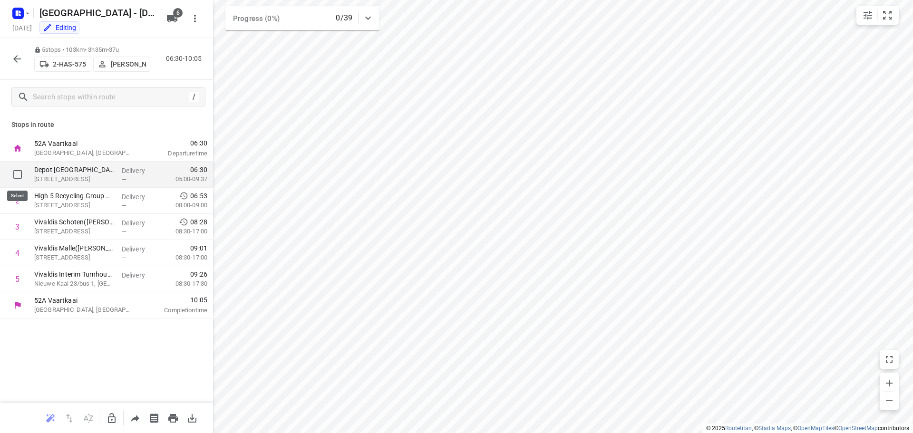
click at [17, 175] on input "checkbox" at bounding box center [17, 174] width 19 height 19
checkbox input "true"
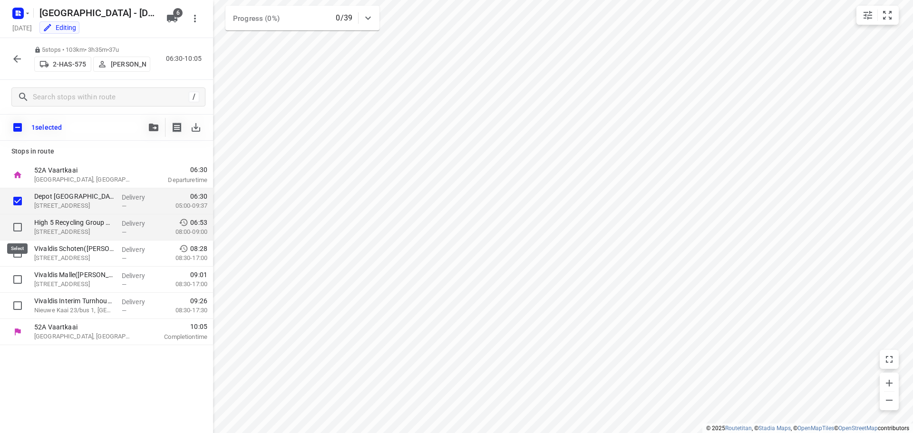
click at [16, 224] on input "checkbox" at bounding box center [17, 227] width 19 height 19
checkbox input "true"
click at [17, 252] on input "checkbox" at bounding box center [17, 253] width 19 height 19
checkbox input "true"
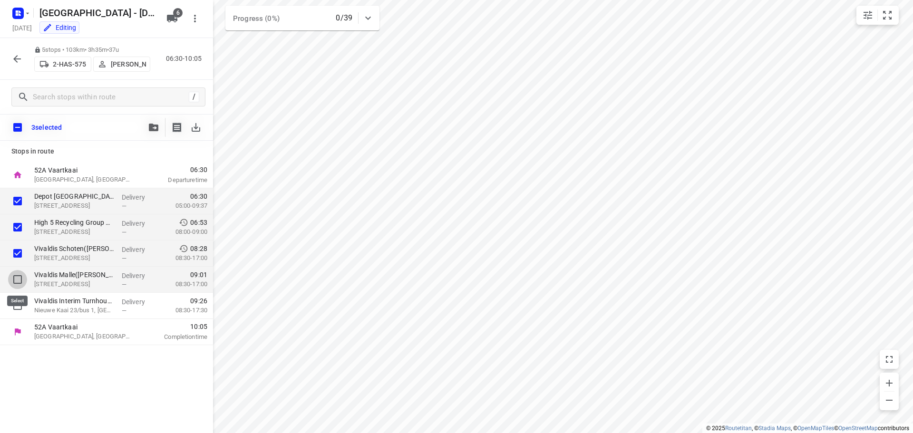
click at [15, 281] on input "checkbox" at bounding box center [17, 279] width 19 height 19
checkbox input "true"
click at [15, 305] on input "checkbox" at bounding box center [17, 305] width 19 height 19
checkbox input "true"
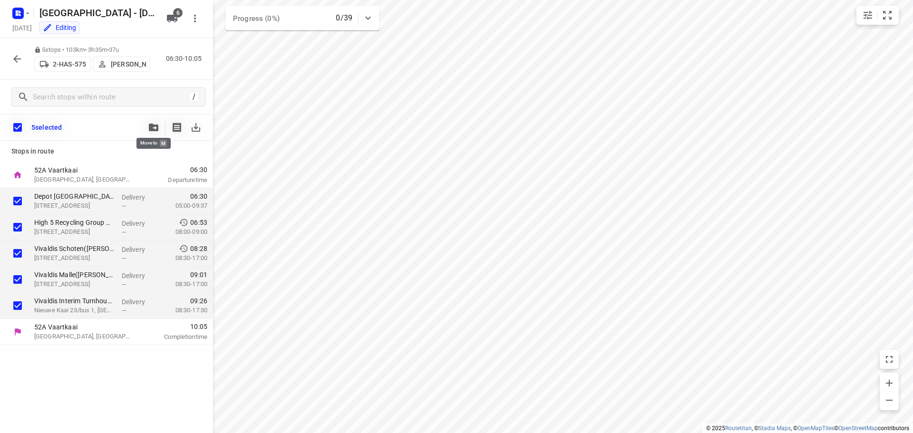
click at [151, 128] on icon "button" at bounding box center [154, 128] width 10 height 8
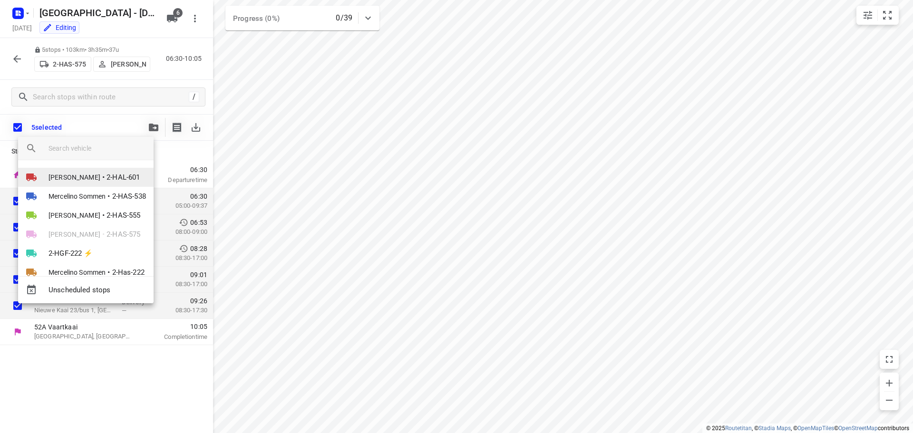
click at [67, 175] on span "[PERSON_NAME]" at bounding box center [75, 178] width 52 height 10
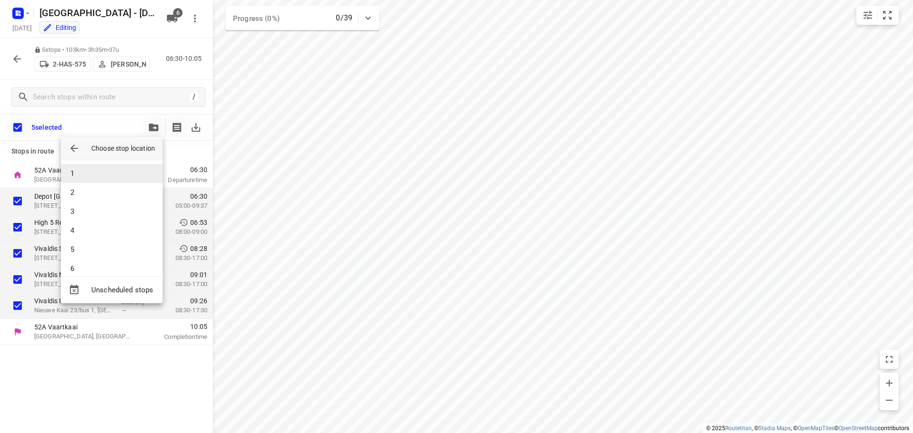
click at [69, 168] on li "1" at bounding box center [112, 173] width 102 height 19
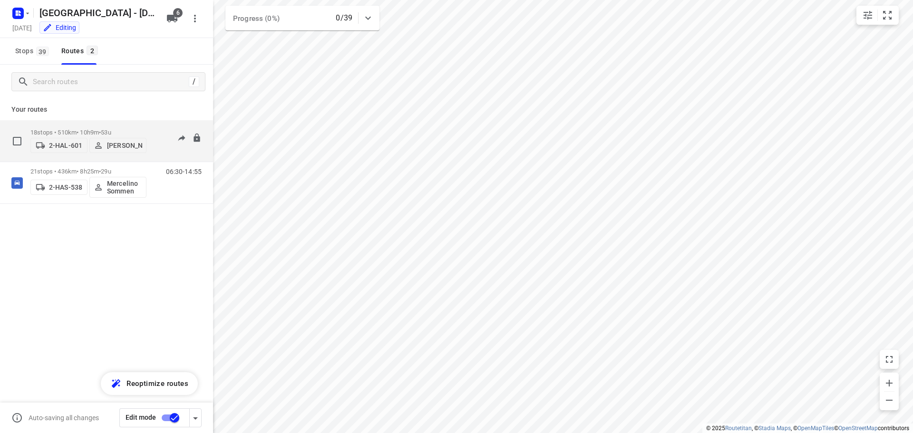
click at [68, 129] on p "18 stops • 510km • 10h9m • 53u" at bounding box center [88, 132] width 116 height 7
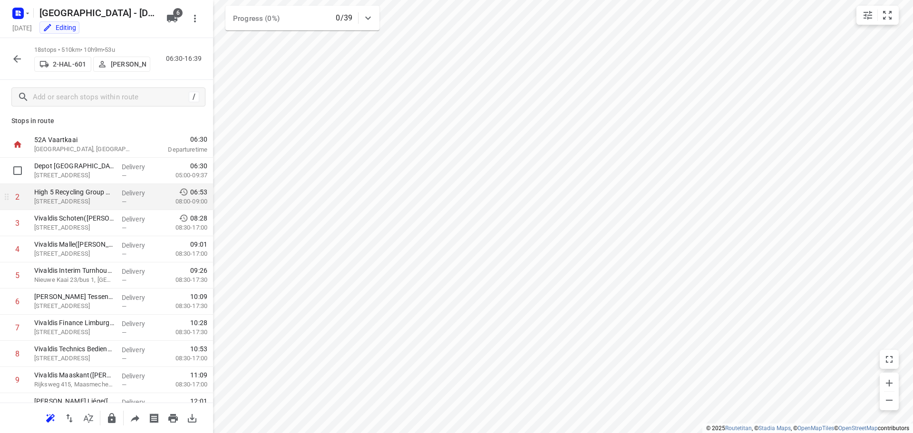
scroll to position [0, 0]
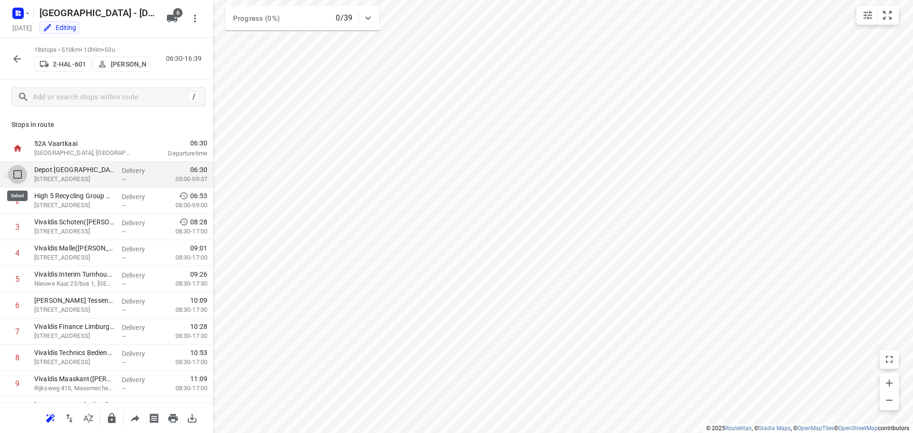
click at [18, 176] on input "checkbox" at bounding box center [17, 174] width 19 height 19
checkbox input "true"
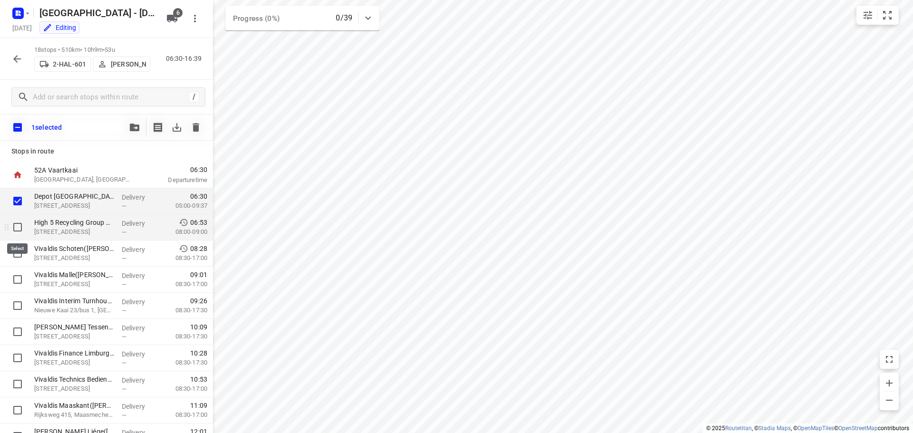
click at [19, 226] on input "checkbox" at bounding box center [17, 227] width 19 height 19
checkbox input "true"
click at [18, 256] on input "checkbox" at bounding box center [17, 253] width 19 height 19
checkbox input "true"
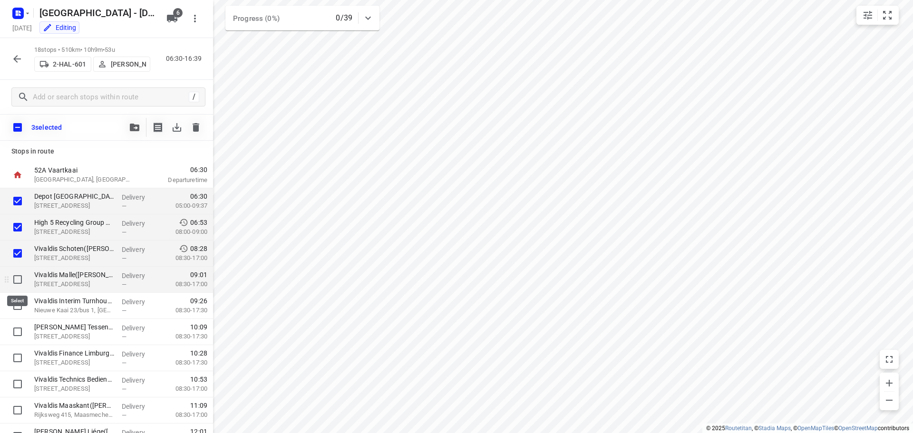
click at [18, 281] on input "checkbox" at bounding box center [17, 279] width 19 height 19
checkbox input "true"
click at [18, 305] on input "checkbox" at bounding box center [17, 305] width 19 height 19
checkbox input "true"
click at [131, 127] on icon "button" at bounding box center [135, 128] width 10 height 8
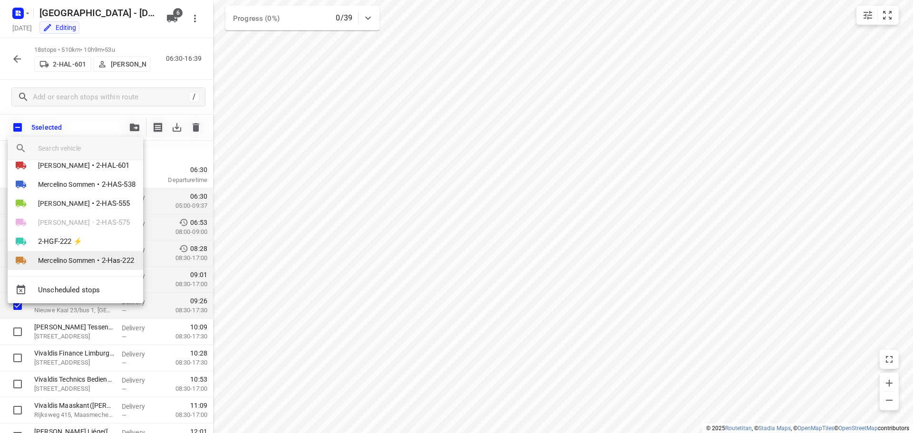
scroll to position [17, 0]
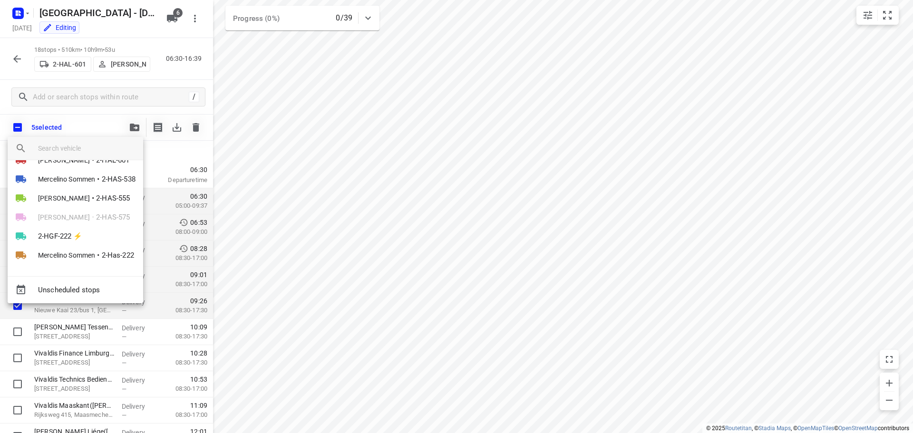
click at [84, 122] on div at bounding box center [456, 216] width 913 height 433
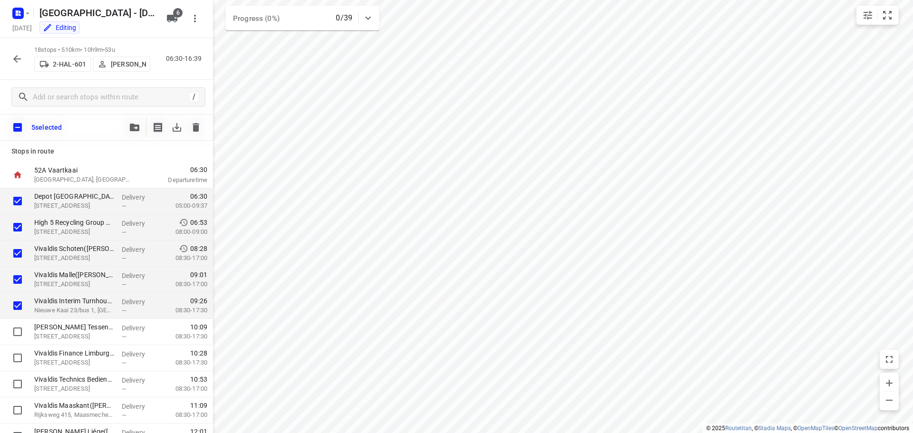
click at [18, 58] on icon "button" at bounding box center [17, 59] width 8 height 8
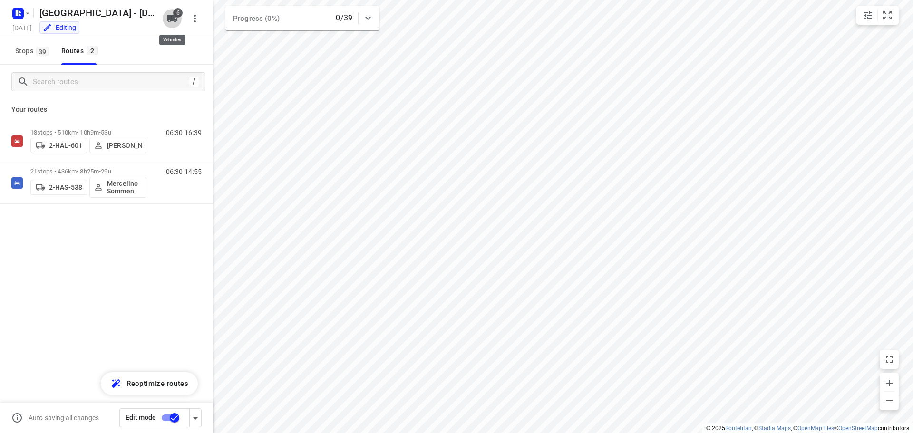
click at [176, 15] on span "6" at bounding box center [178, 13] width 10 height 10
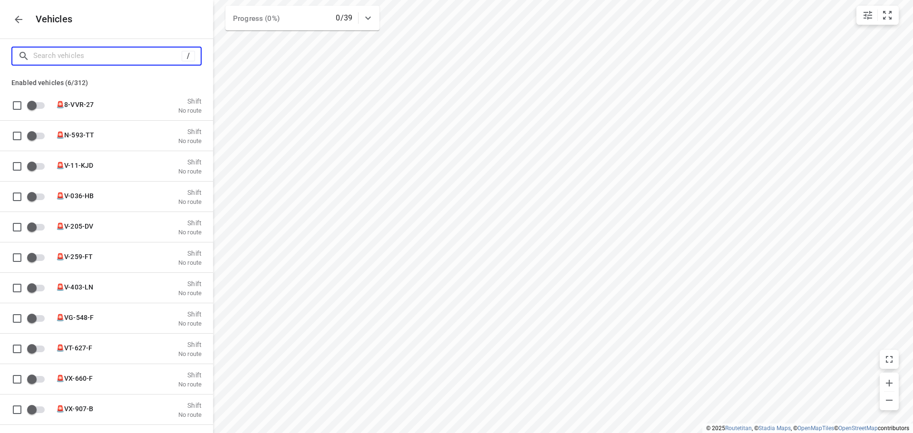
click at [58, 56] on input "Search vehicles" at bounding box center [107, 56] width 148 height 15
type input "2"
checkbox input "true"
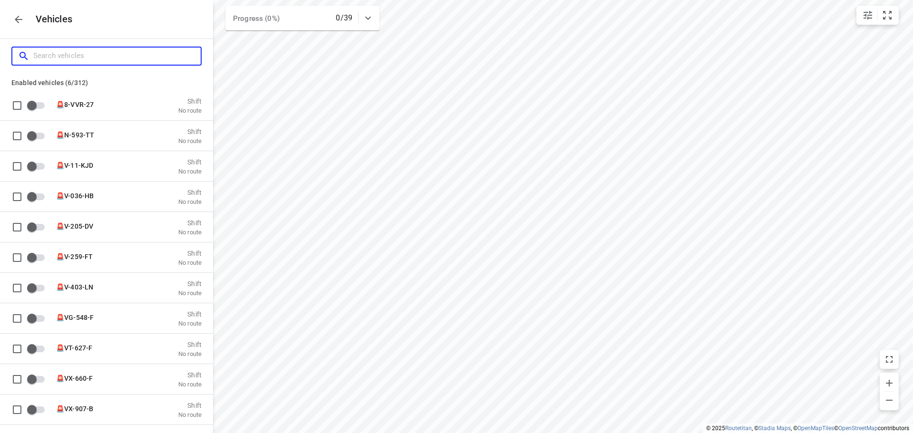
checkbox input "true"
checkbox input "false"
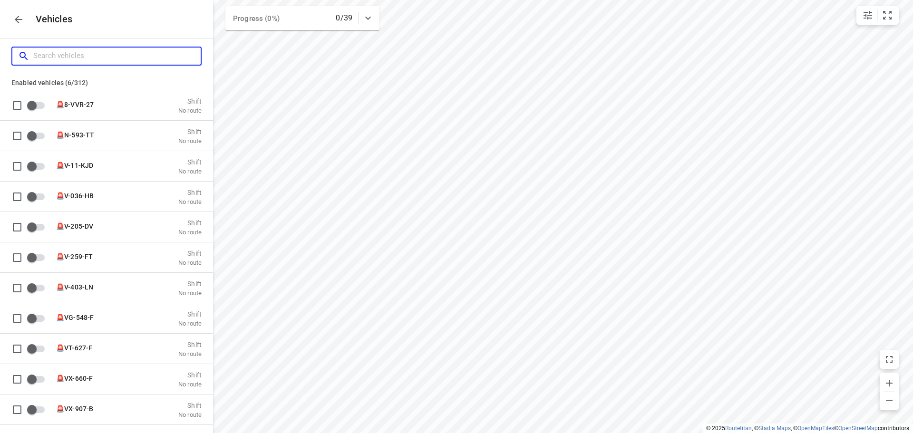
checkbox input "false"
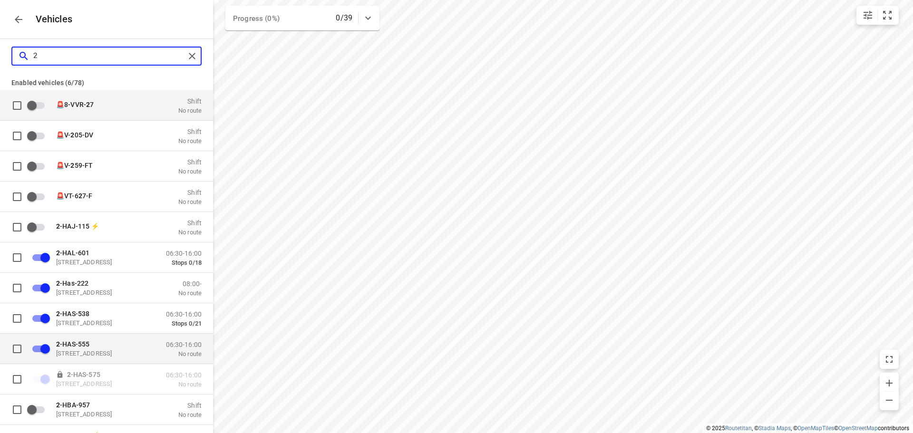
type input "2"
click at [182, 350] on p "No route" at bounding box center [184, 354] width 36 height 8
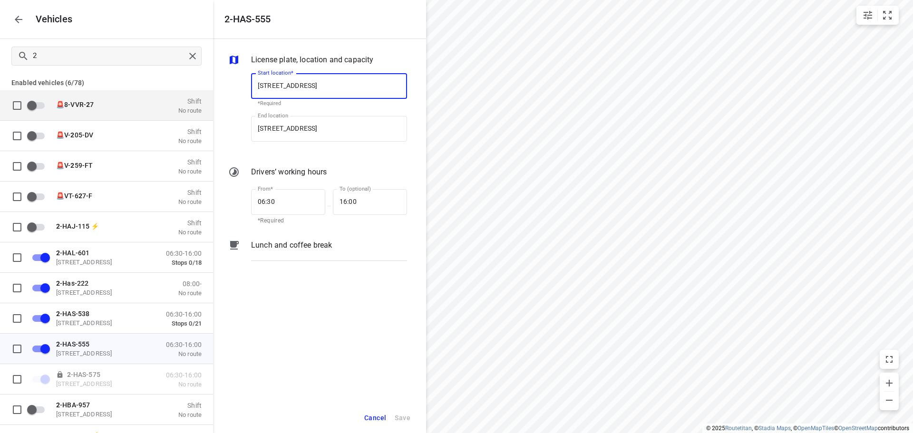
click at [374, 418] on span "Cancel" at bounding box center [375, 418] width 22 height 12
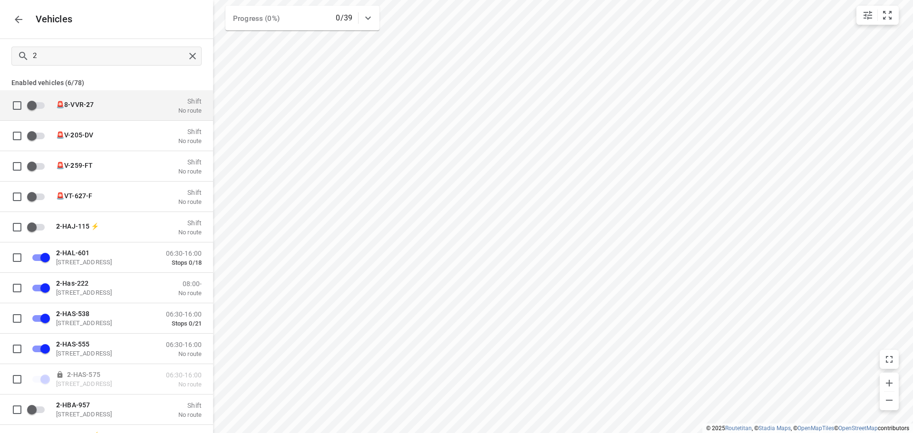
click at [19, 18] on icon "button" at bounding box center [18, 19] width 11 height 11
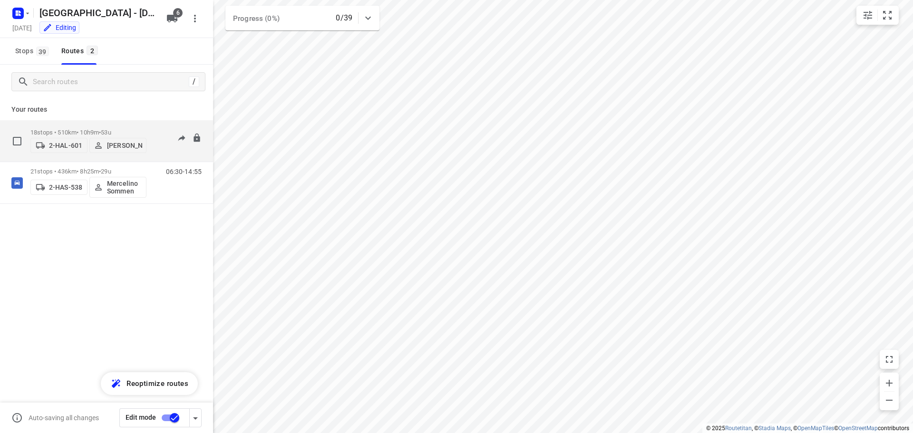
click at [69, 129] on p "18 stops • 510km • 10h9m • 53u" at bounding box center [88, 132] width 116 height 7
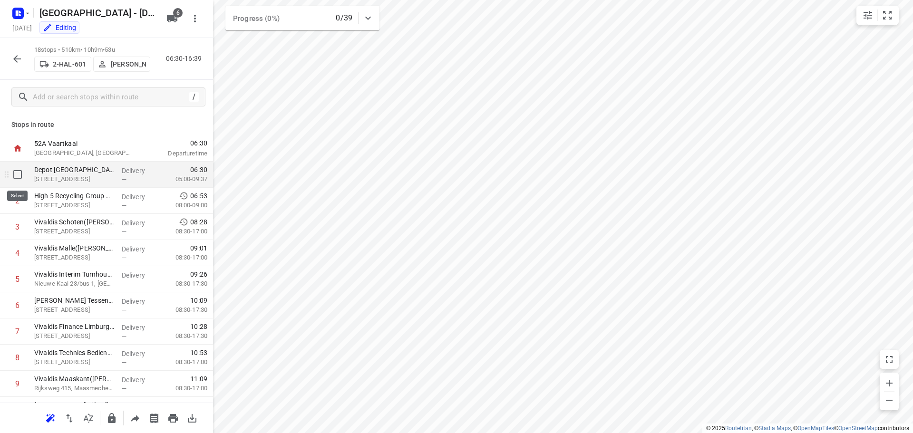
click at [17, 176] on input "checkbox" at bounding box center [17, 174] width 19 height 19
checkbox input "true"
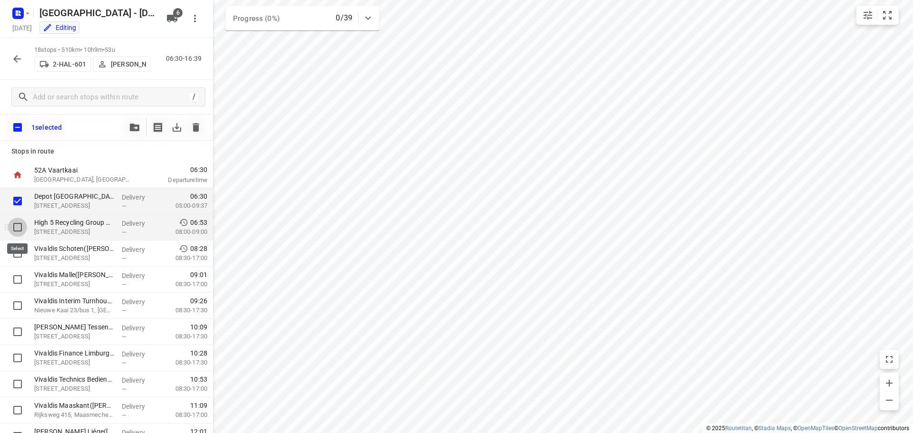
click at [19, 225] on input "checkbox" at bounding box center [17, 227] width 19 height 19
checkbox input "true"
click at [17, 252] on input "checkbox" at bounding box center [17, 253] width 19 height 19
checkbox input "true"
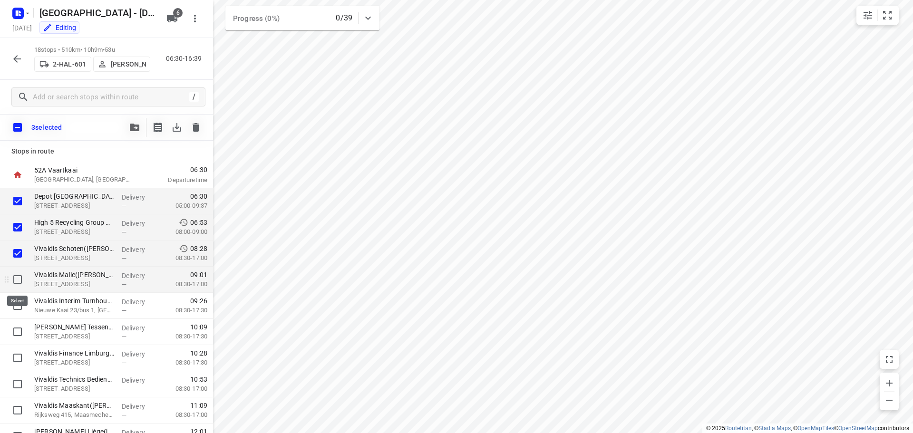
click at [19, 281] on input "checkbox" at bounding box center [17, 279] width 19 height 19
checkbox input "true"
click at [18, 303] on input "checkbox" at bounding box center [17, 305] width 19 height 19
checkbox input "true"
click at [133, 128] on icon "button" at bounding box center [135, 128] width 10 height 8
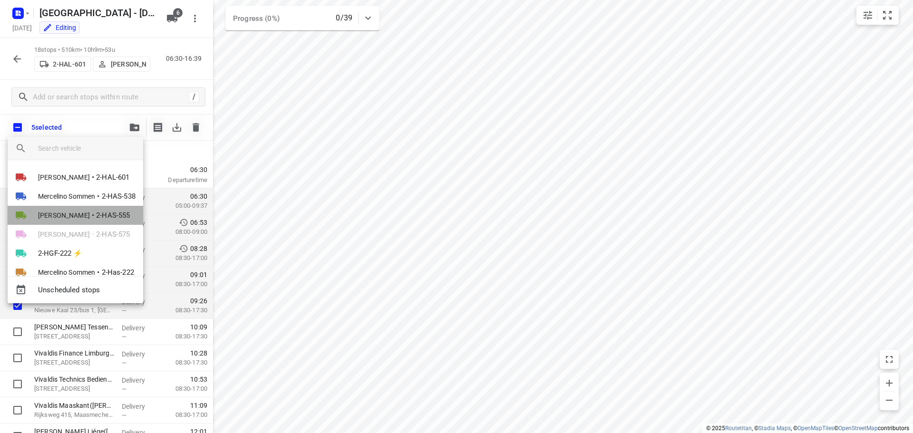
click at [71, 211] on span "[PERSON_NAME]" at bounding box center [64, 216] width 52 height 10
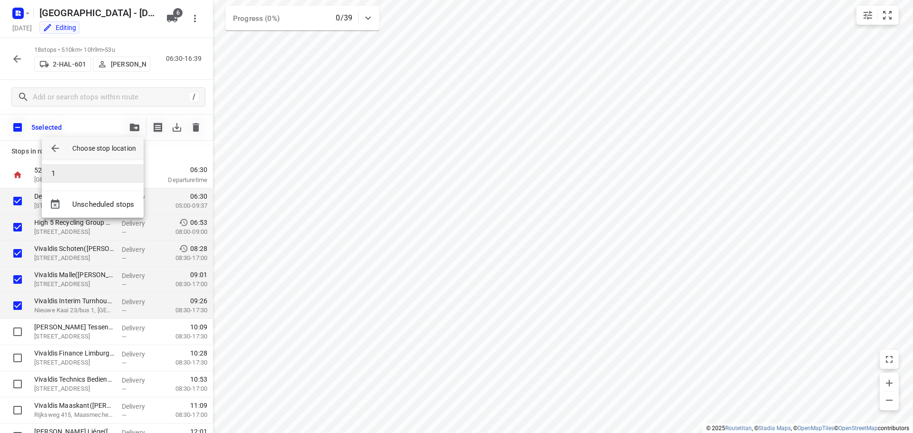
click at [80, 172] on li "1" at bounding box center [93, 173] width 102 height 19
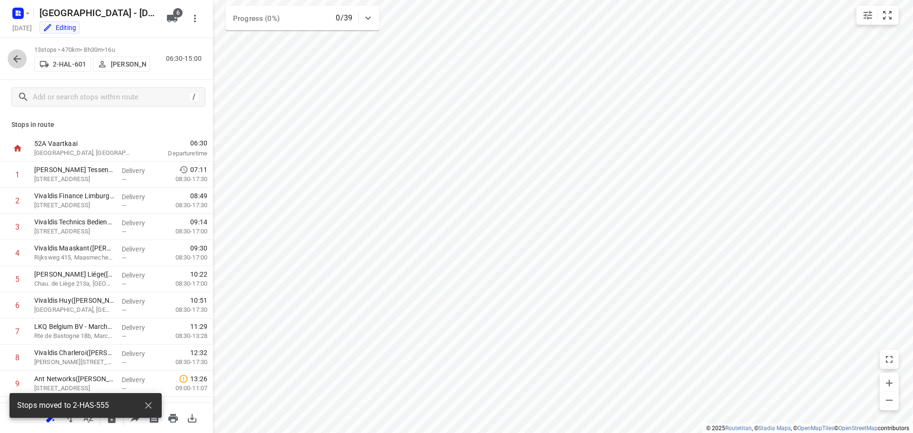
click at [16, 58] on icon "button" at bounding box center [16, 58] width 11 height 11
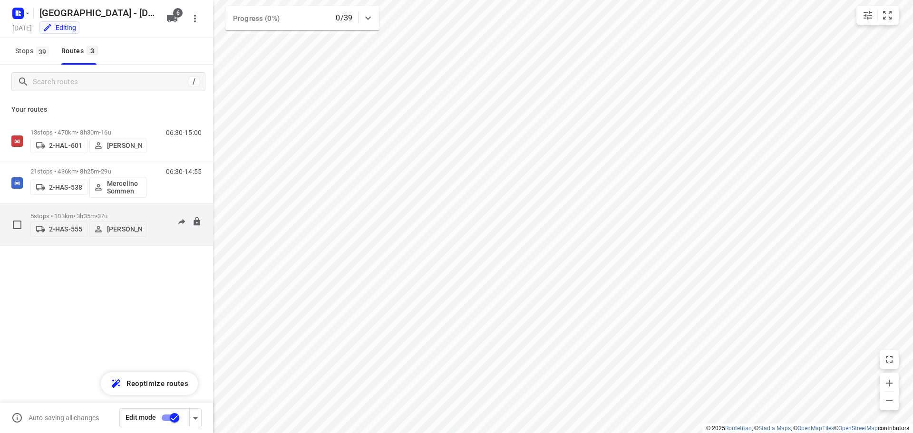
click at [119, 228] on p "[PERSON_NAME]" at bounding box center [124, 229] width 35 height 8
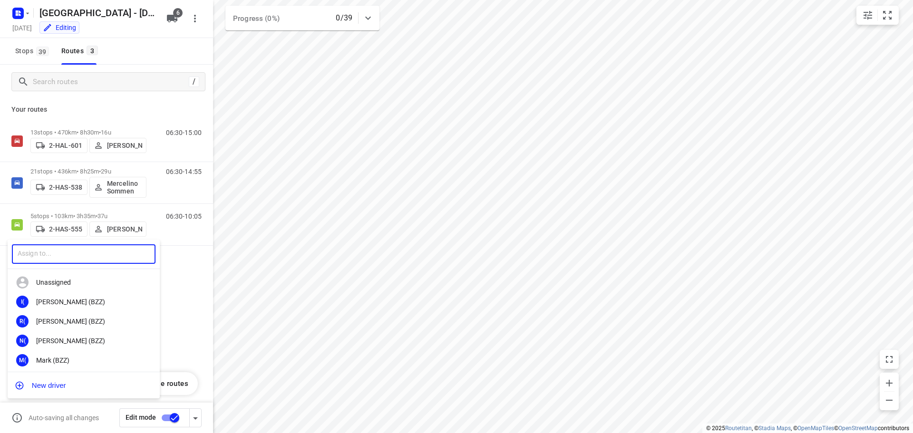
click at [58, 256] on input "text" at bounding box center [84, 253] width 144 height 19
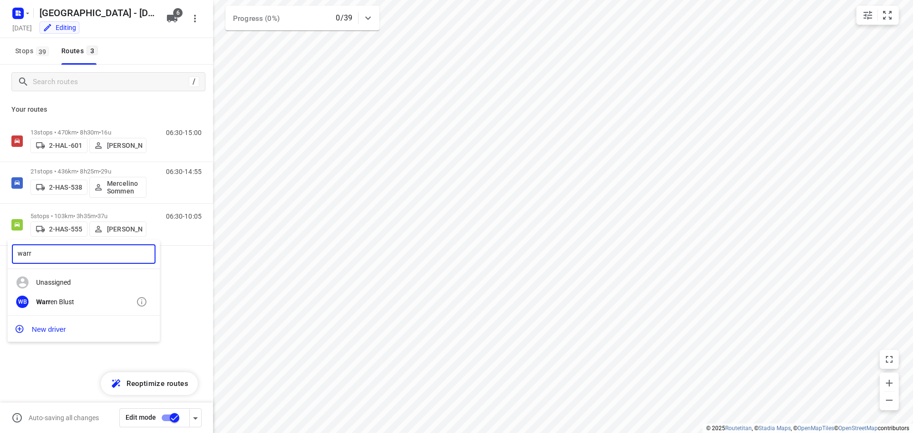
type input "warr"
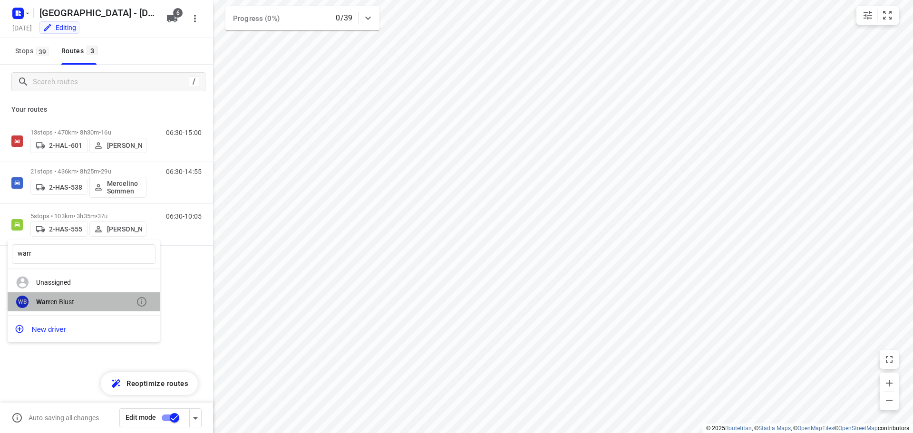
click at [54, 297] on div "WB Warr en Blust" at bounding box center [84, 301] width 152 height 19
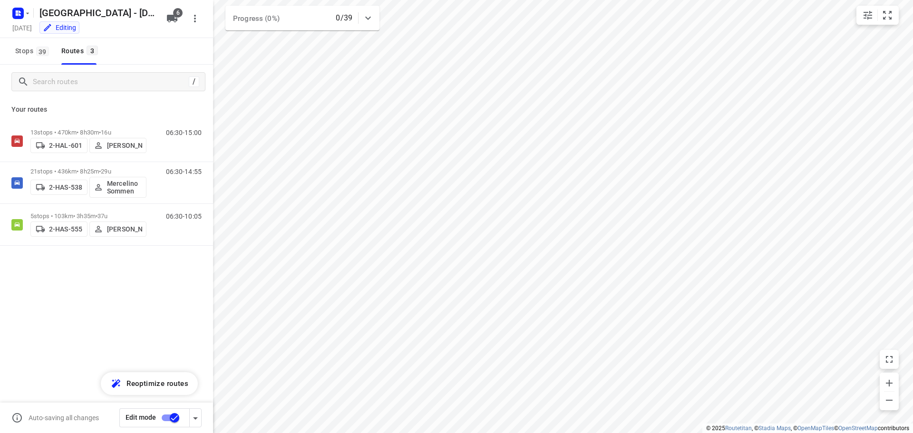
click at [172, 417] on input "checkbox" at bounding box center [174, 418] width 54 height 18
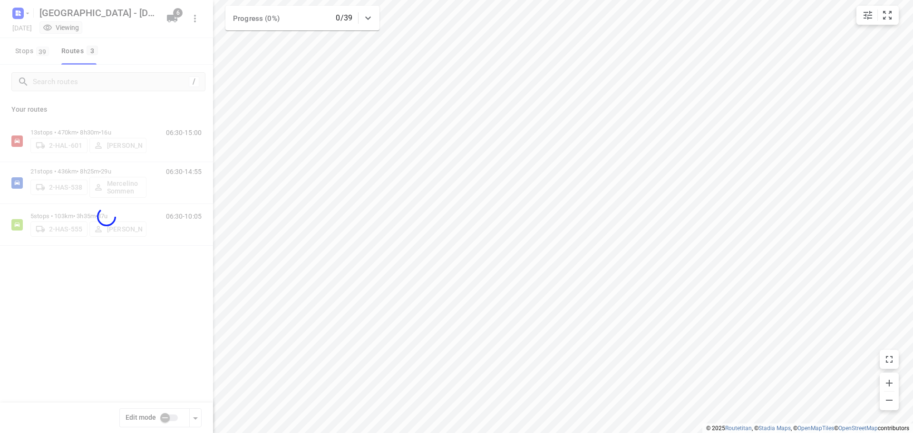
checkbox input "false"
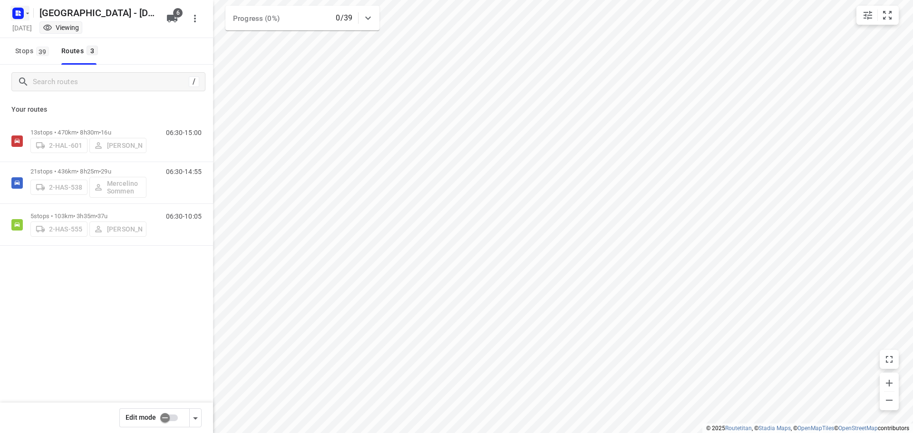
click at [29, 12] on icon "button" at bounding box center [28, 14] width 8 height 8
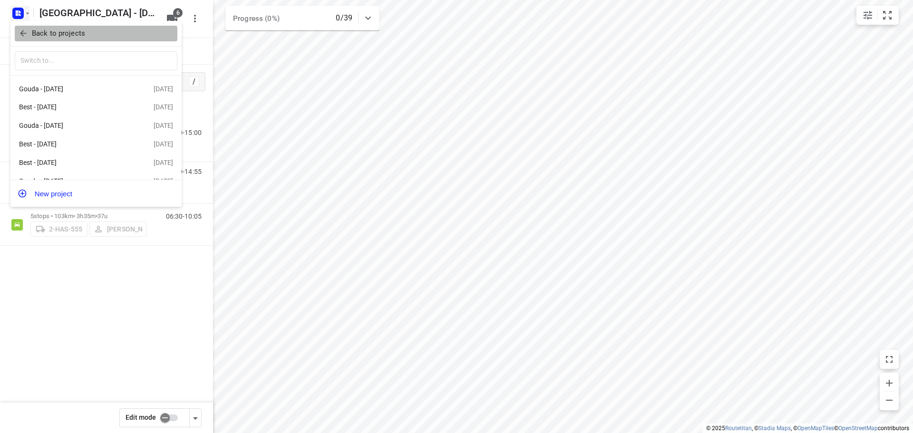
click at [58, 33] on p "Back to projects" at bounding box center [58, 33] width 53 height 11
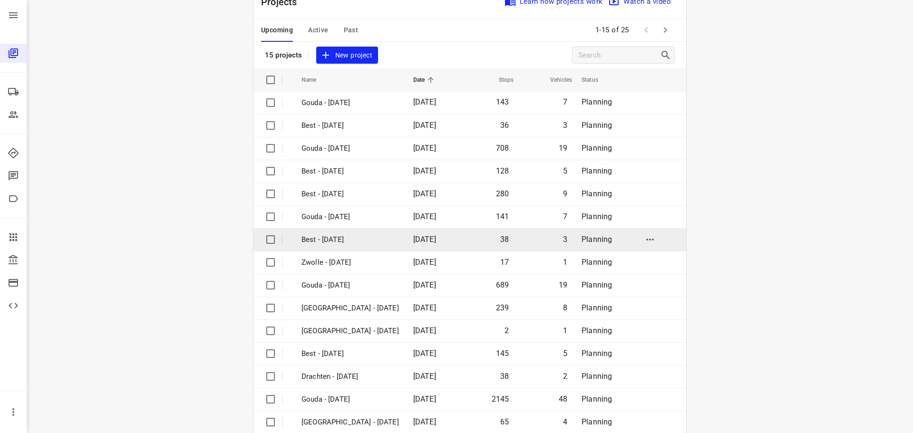
scroll to position [48, 0]
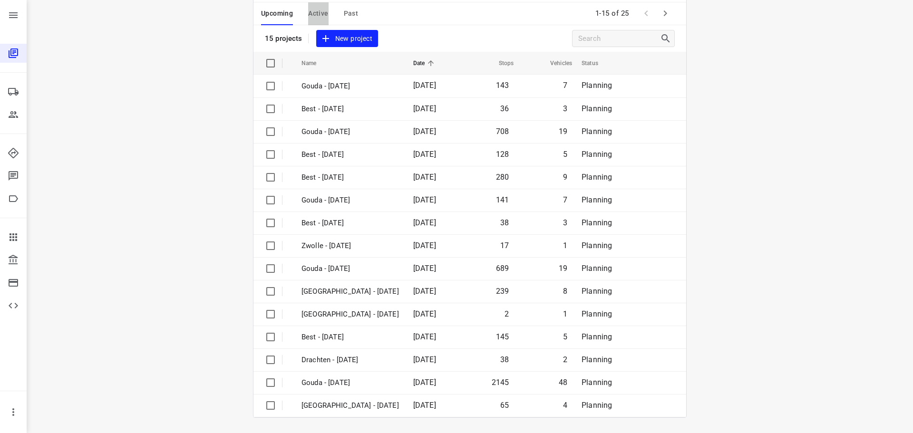
click at [316, 14] on span "Active" at bounding box center [318, 14] width 20 height 12
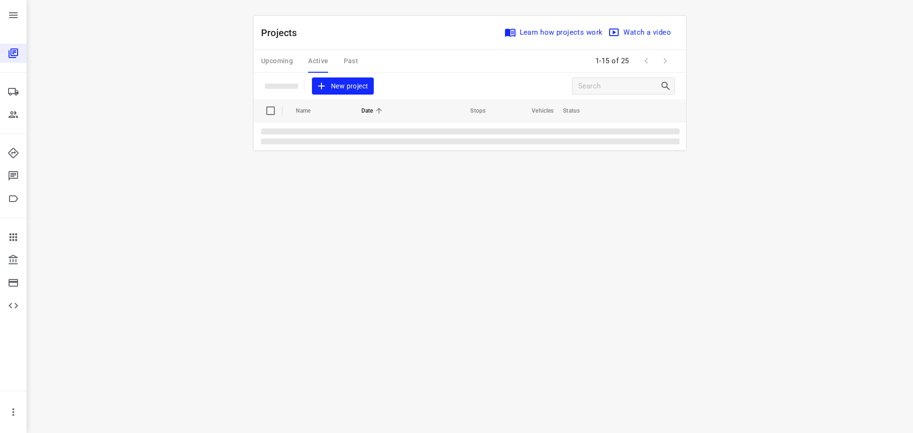
scroll to position [0, 0]
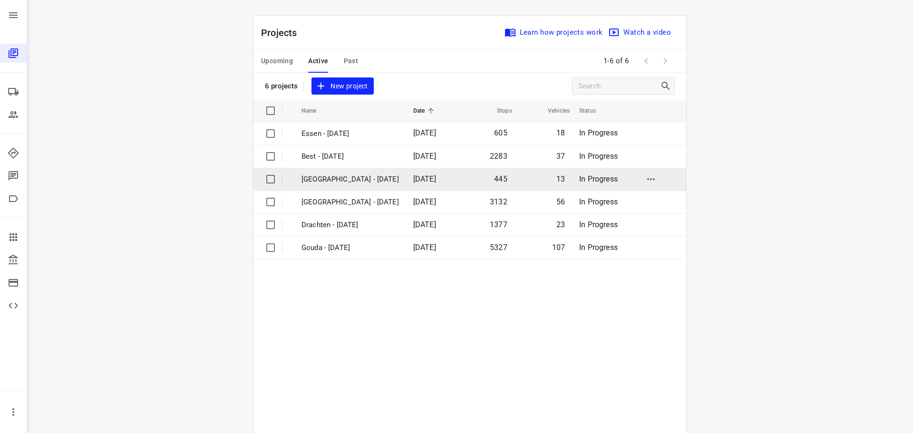
click at [328, 178] on p "[GEOGRAPHIC_DATA] - [DATE]" at bounding box center [349, 179] width 97 height 11
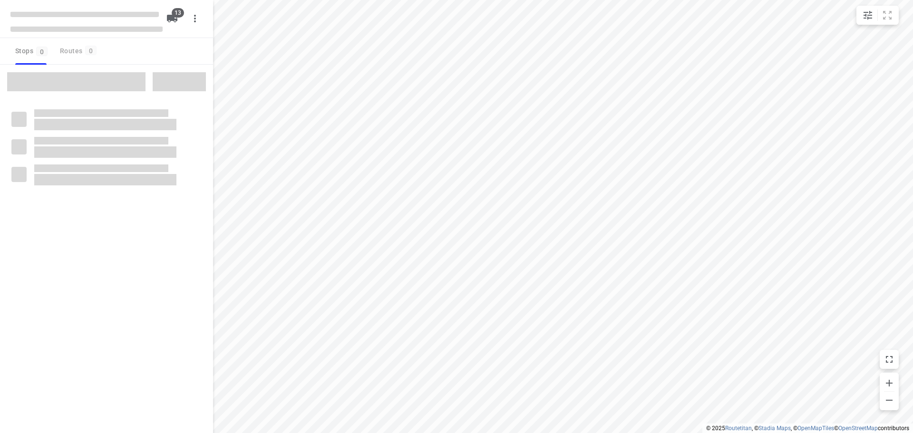
checkbox input "true"
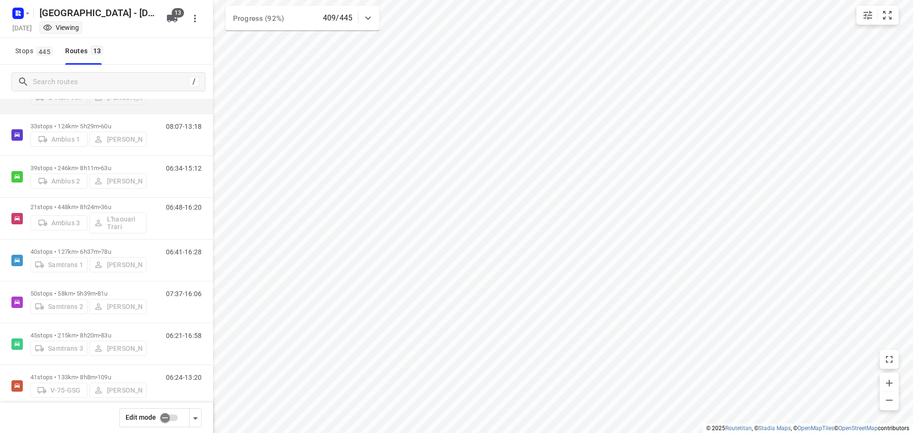
scroll to position [271, 0]
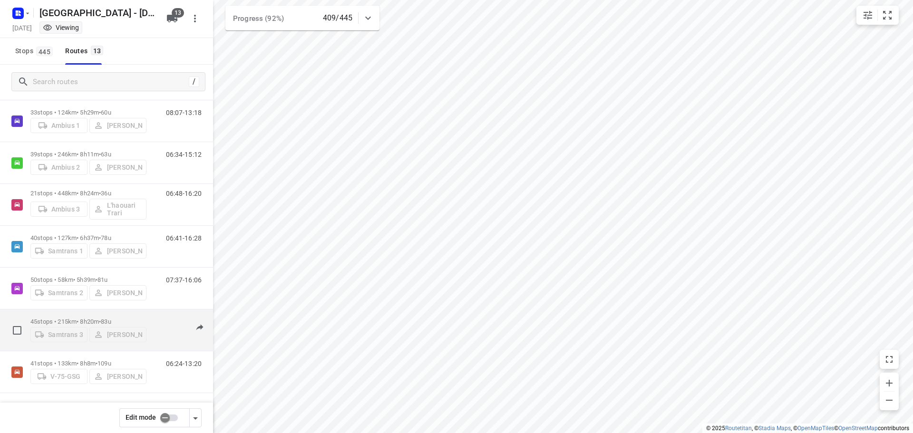
click at [80, 319] on p "45 stops • 215km • 8h20m • 83u" at bounding box center [88, 321] width 116 height 7
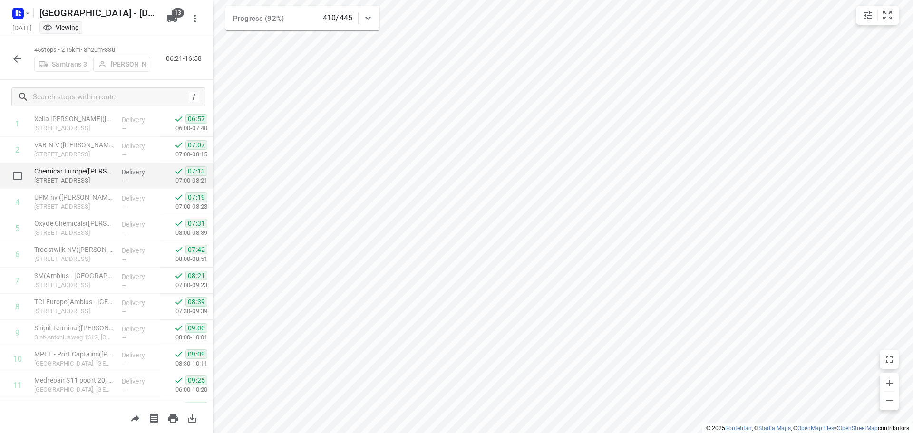
scroll to position [0, 0]
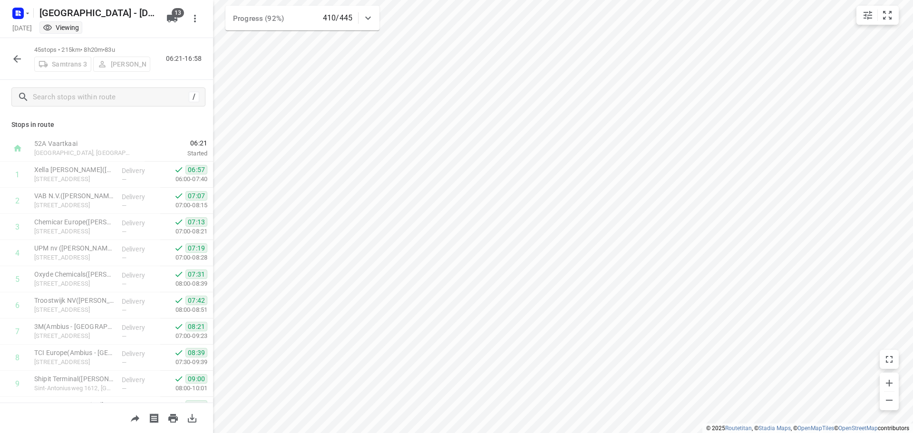
click at [17, 58] on icon "button" at bounding box center [16, 58] width 11 height 11
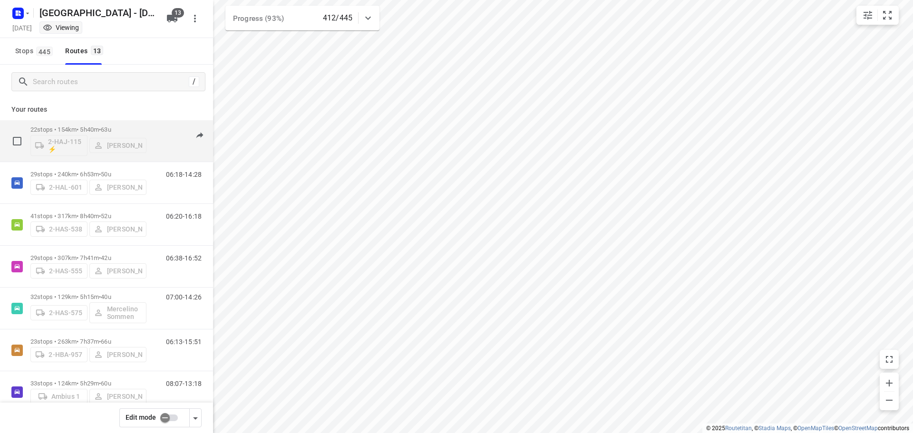
click at [88, 128] on p "22 stops • 154km • 5h40m • 63u" at bounding box center [88, 129] width 116 height 7
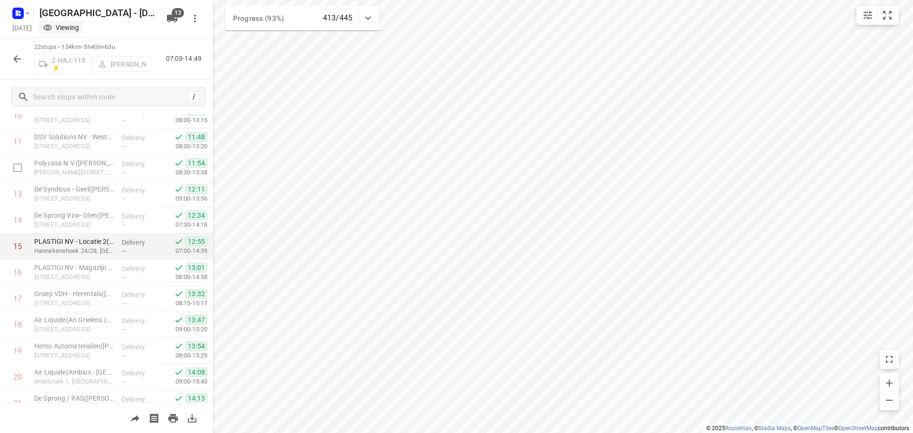
scroll to position [360, 0]
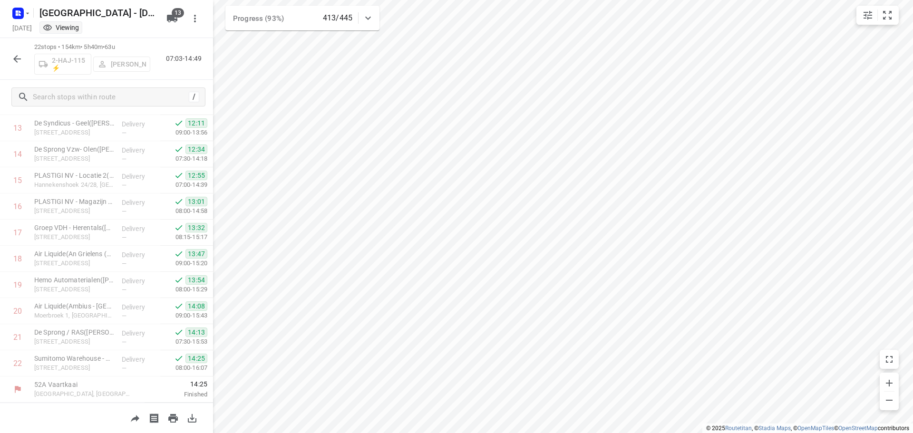
click at [16, 56] on icon "button" at bounding box center [16, 58] width 11 height 11
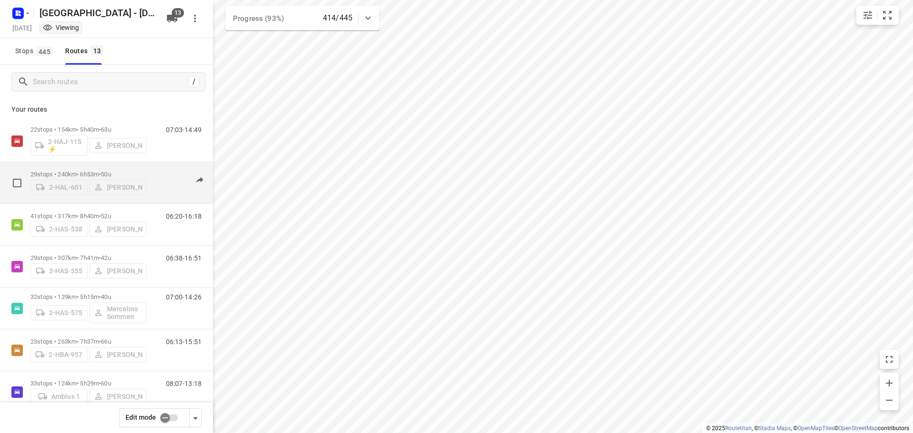
click at [85, 171] on p "29 stops • 240km • 6h53m • 50u" at bounding box center [88, 174] width 116 height 7
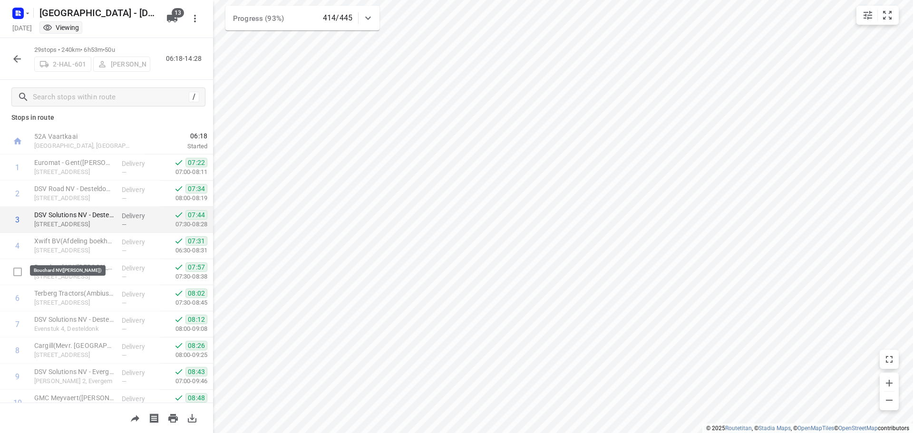
scroll to position [0, 0]
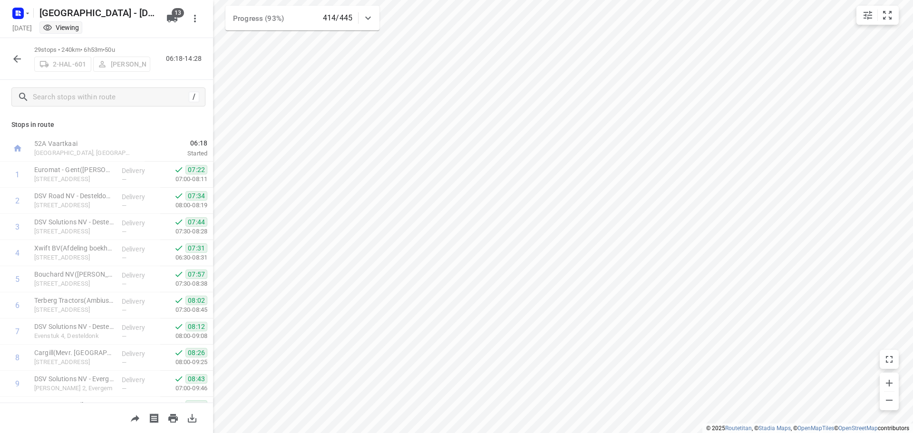
click at [18, 55] on icon "button" at bounding box center [16, 58] width 11 height 11
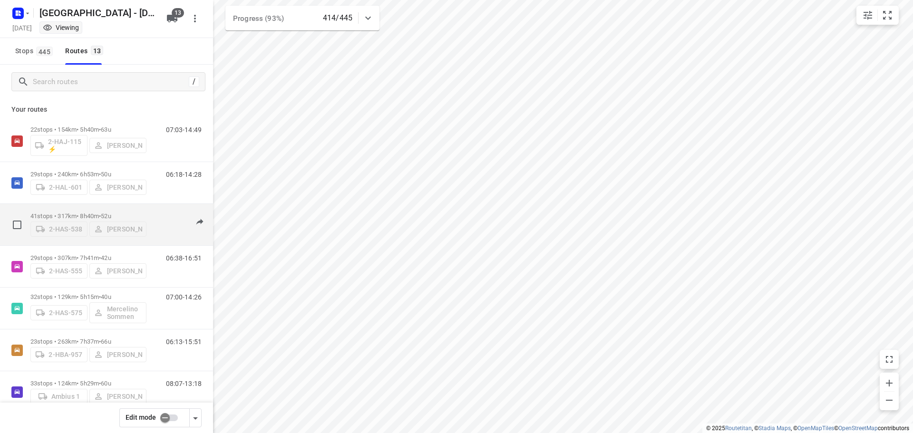
click at [81, 213] on p "41 stops • 317km • 8h40m • 52u" at bounding box center [88, 216] width 116 height 7
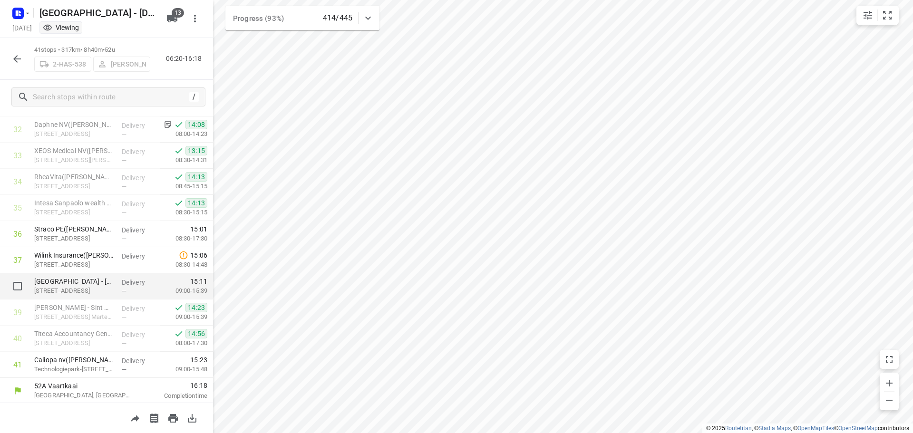
scroll to position [857, 0]
click at [16, 55] on icon "button" at bounding box center [16, 58] width 11 height 11
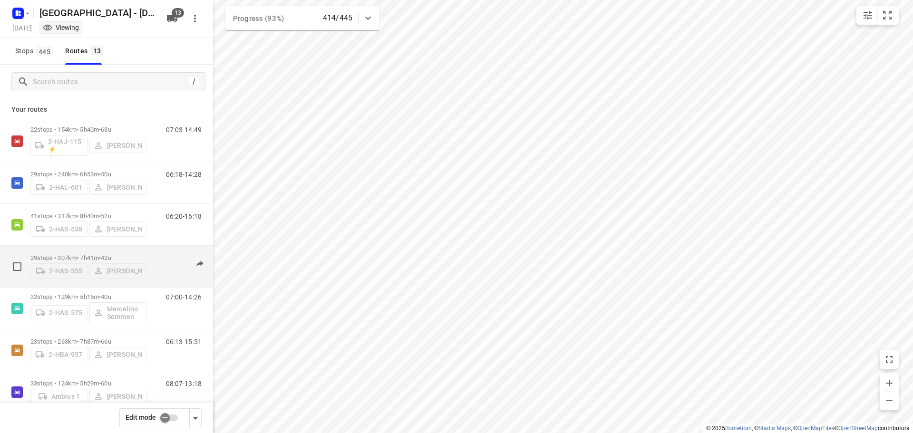
click at [75, 254] on p "29 stops • 307km • 7h41m • 42u" at bounding box center [88, 257] width 116 height 7
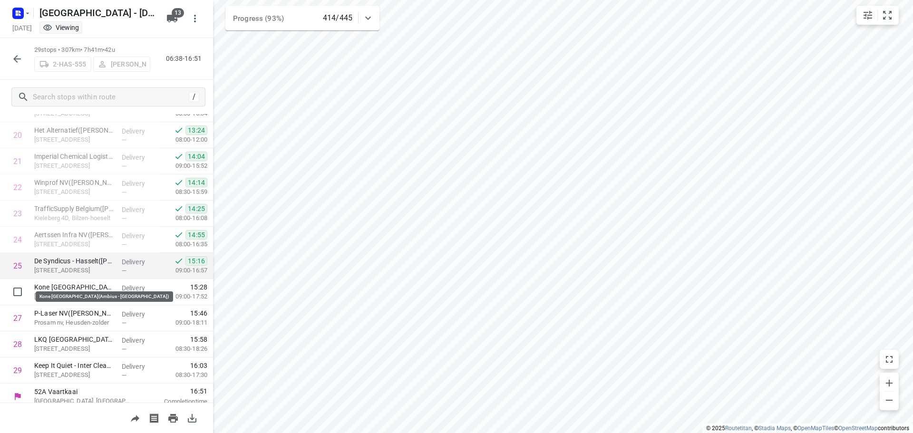
scroll to position [544, 0]
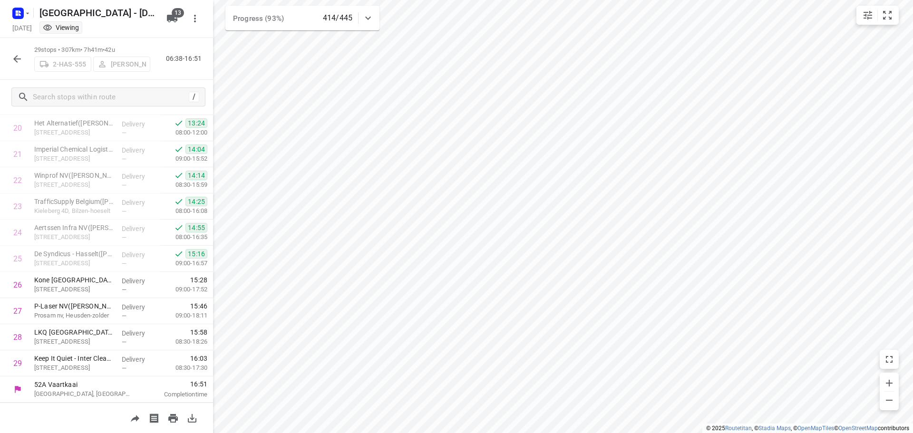
click at [14, 57] on icon "button" at bounding box center [16, 58] width 11 height 11
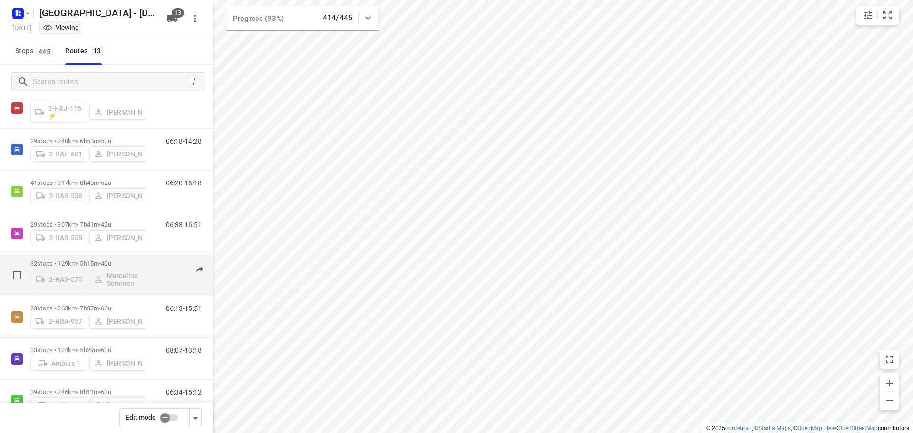
scroll to position [48, 0]
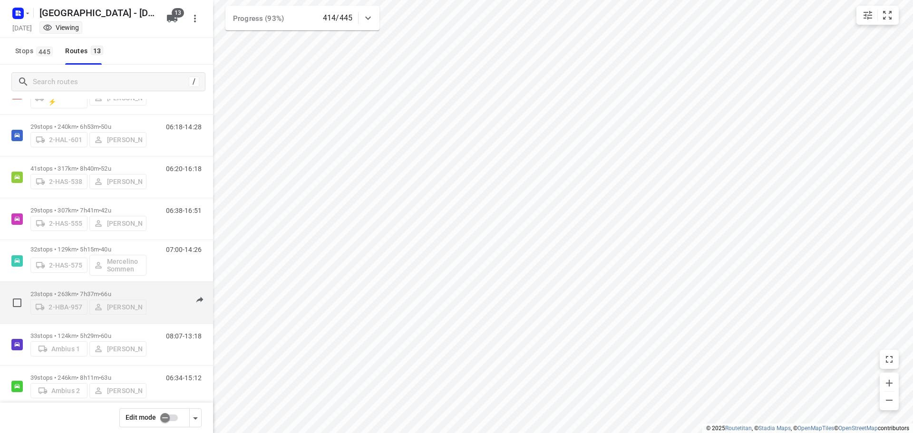
click at [79, 287] on div "23 stops • 263km • 7h37m • 66u 2-HBA-957 [PERSON_NAME]" at bounding box center [88, 303] width 116 height 34
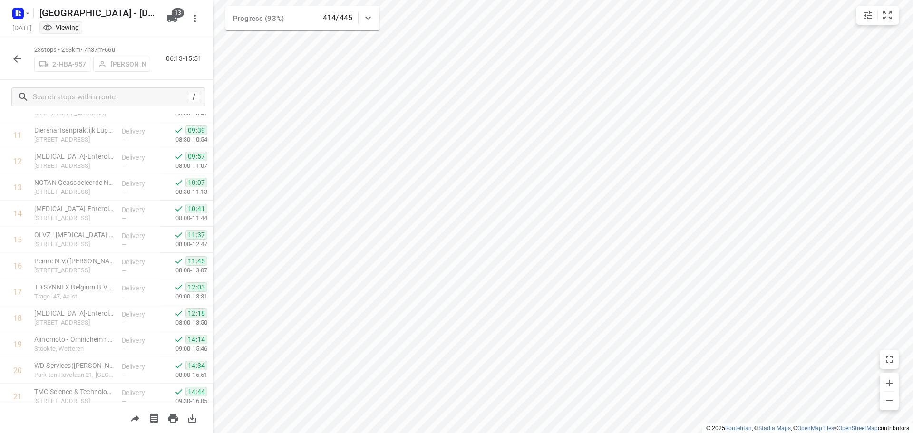
scroll to position [387, 0]
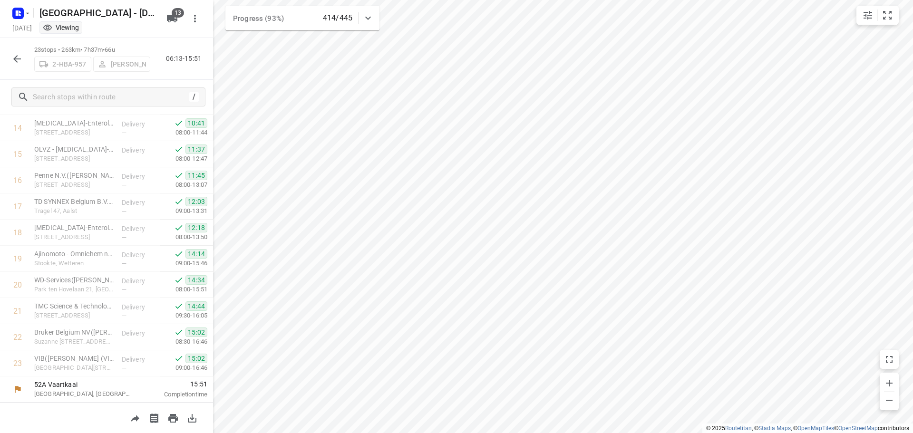
click at [18, 58] on icon "button" at bounding box center [17, 59] width 8 height 8
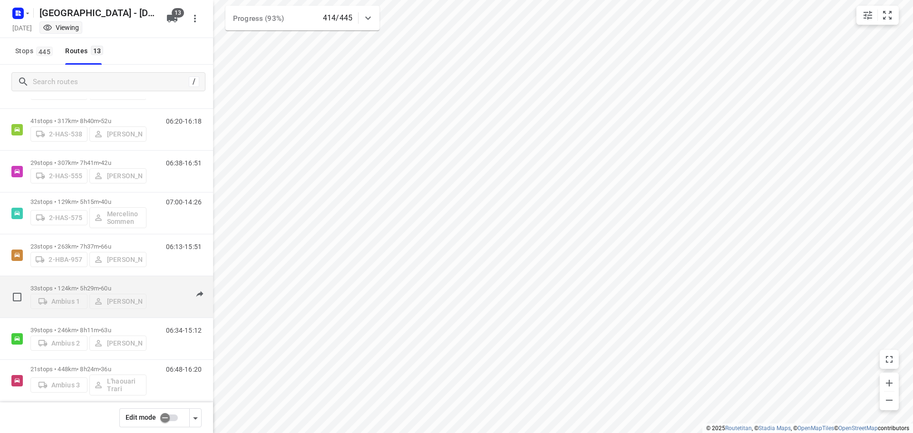
scroll to position [143, 0]
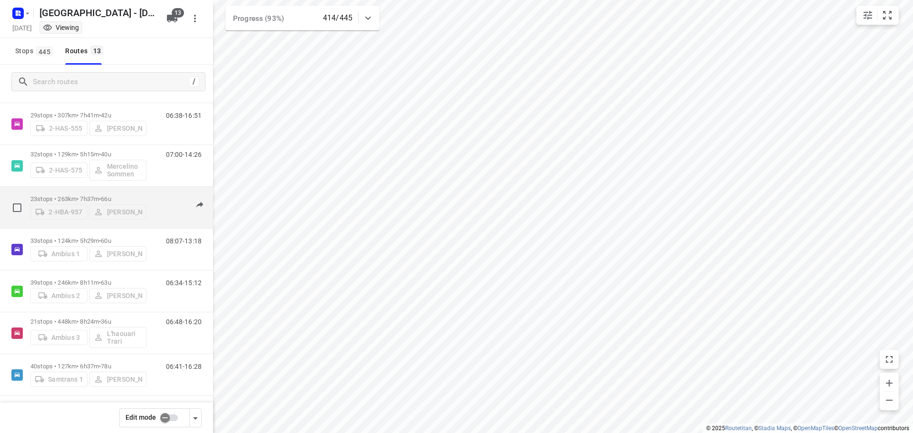
click at [70, 195] on p "23 stops • 263km • 7h37m • 66u" at bounding box center [88, 198] width 116 height 7
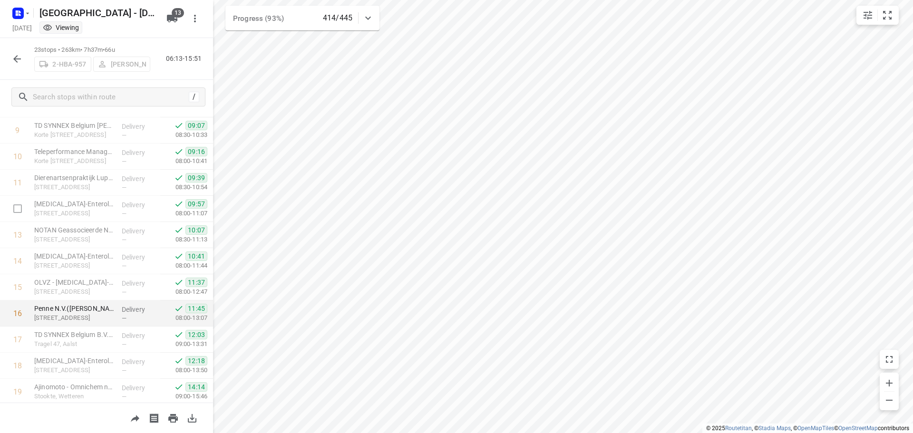
scroll to position [387, 0]
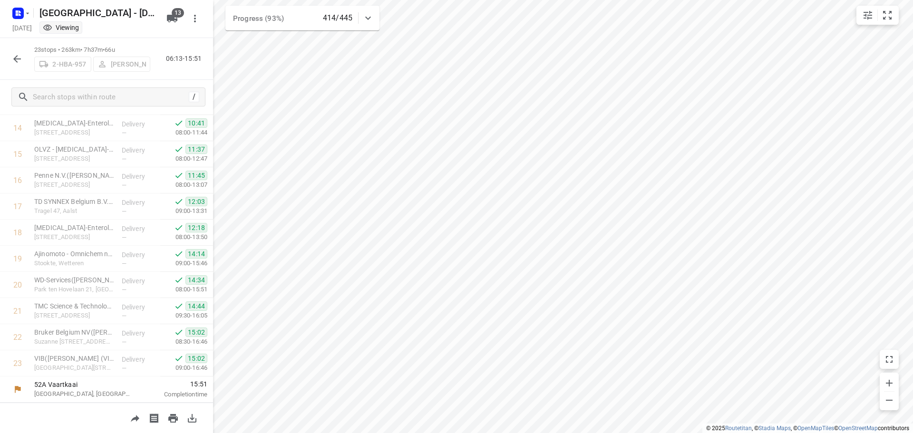
click at [13, 61] on icon "button" at bounding box center [16, 58] width 11 height 11
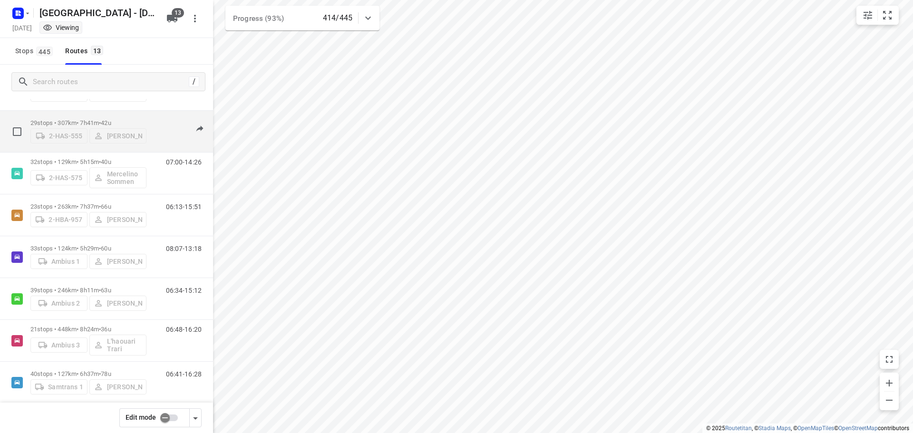
scroll to position [143, 0]
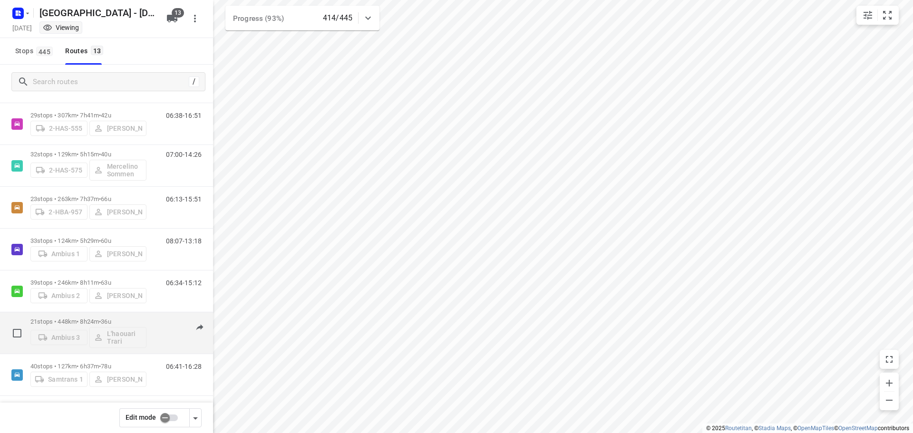
click at [85, 320] on p "21 stops • 448km • 8h24m • 36u" at bounding box center [88, 321] width 116 height 7
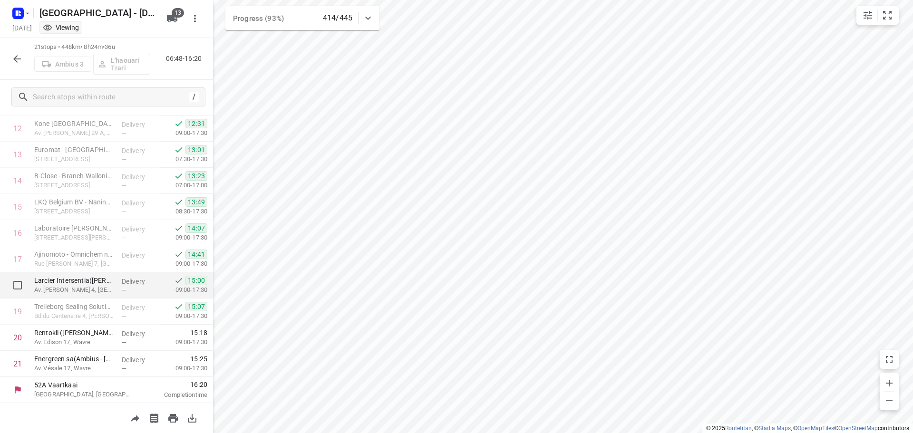
scroll to position [334, 0]
click at [17, 61] on icon "button" at bounding box center [17, 59] width 8 height 8
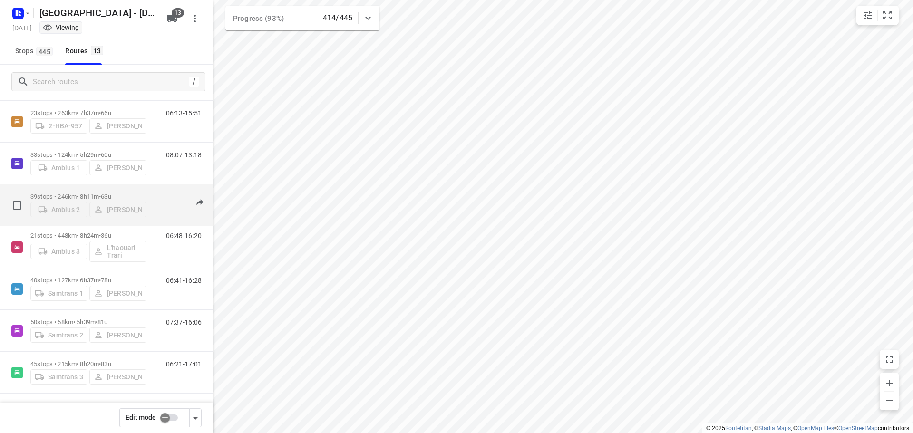
scroll to position [238, 0]
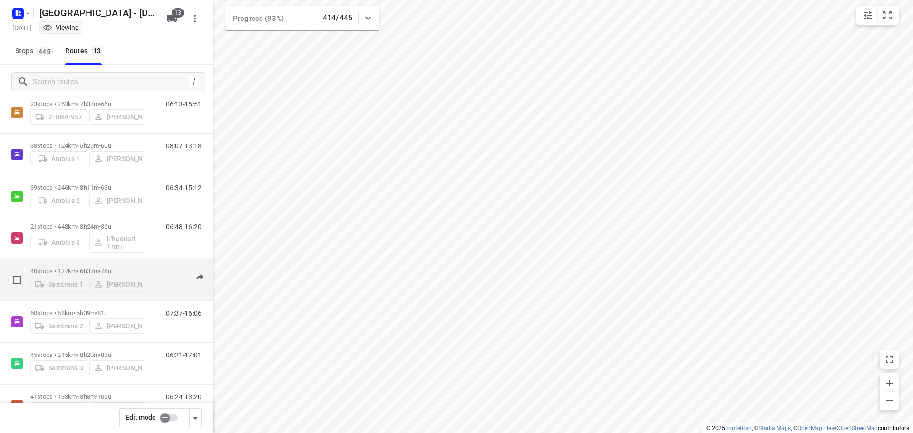
click at [76, 268] on p "40 stops • 127km • 6h37m • 78u" at bounding box center [88, 271] width 116 height 7
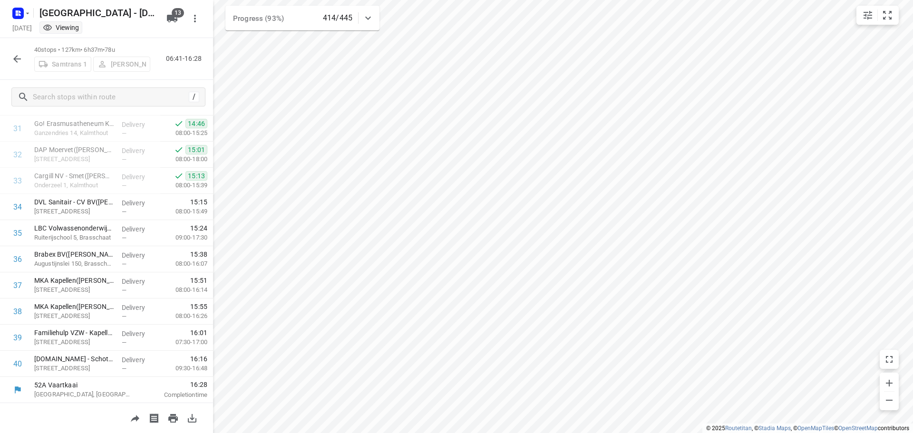
scroll to position [831, 0]
click at [17, 59] on icon "button" at bounding box center [17, 59] width 8 height 8
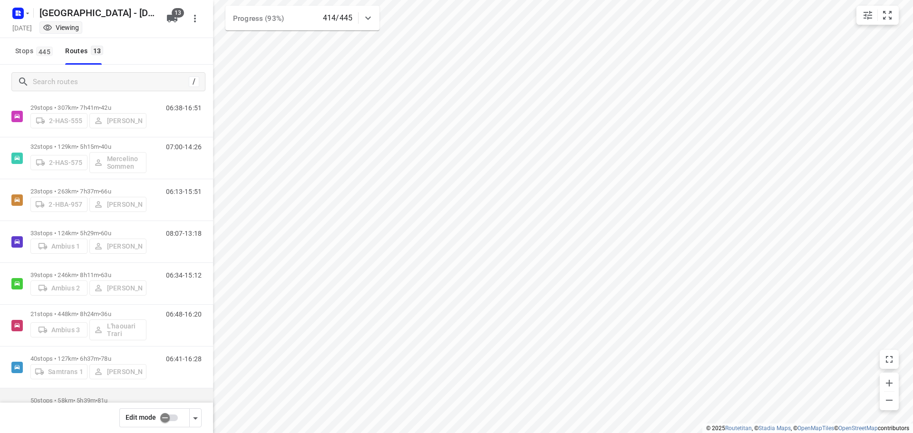
scroll to position [271, 0]
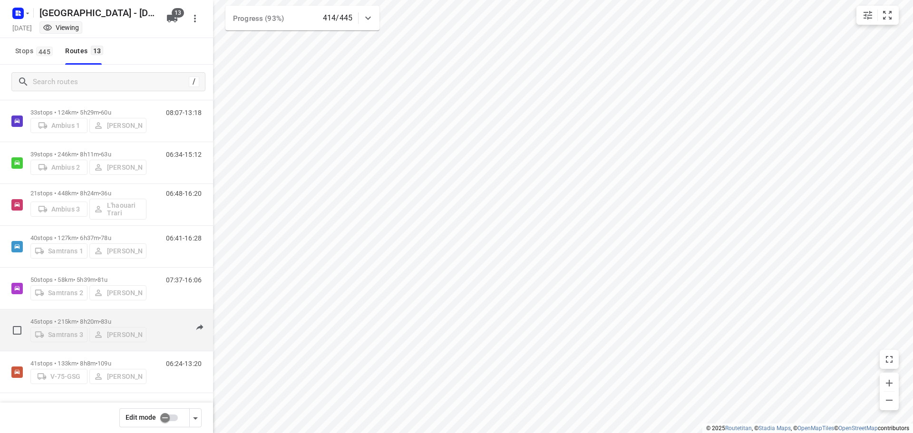
click at [68, 318] on p "45 stops • 215km • 8h20m • 83u" at bounding box center [88, 321] width 116 height 7
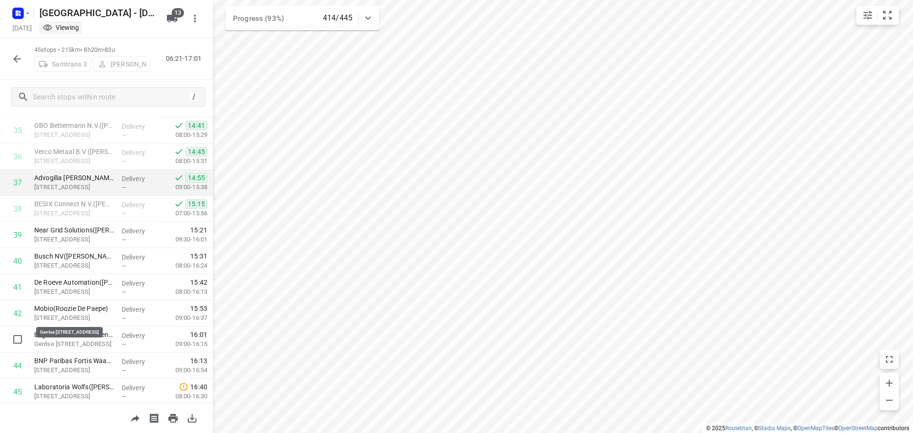
scroll to position [962, 0]
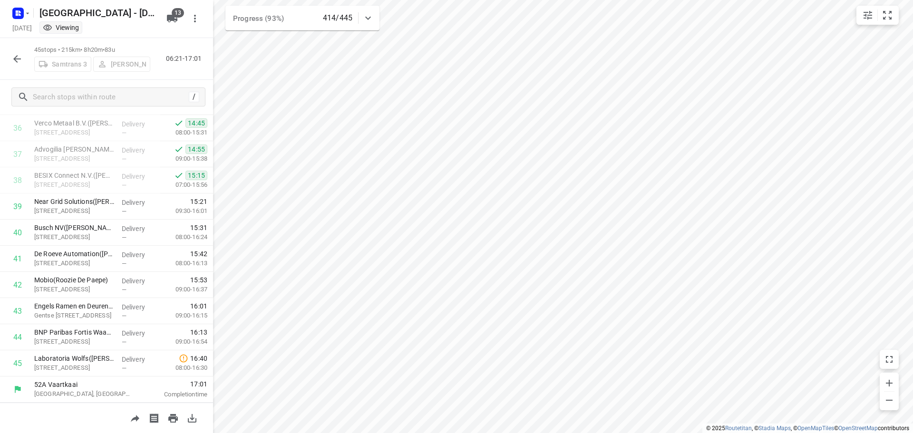
click at [18, 61] on icon "button" at bounding box center [16, 58] width 11 height 11
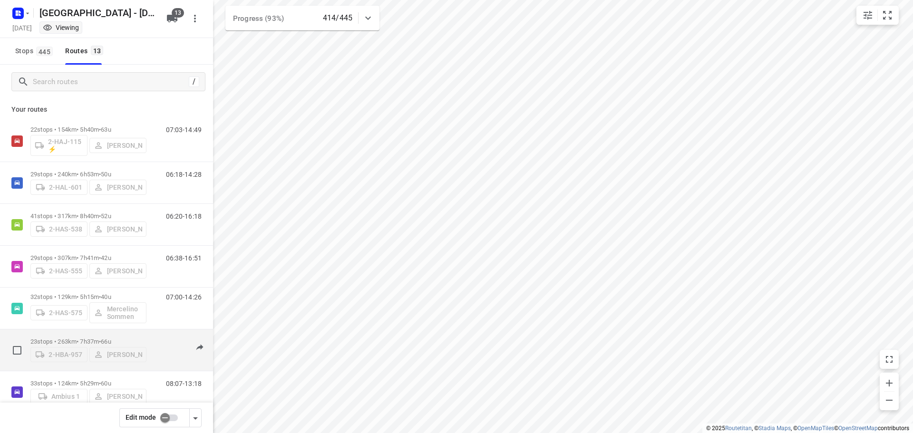
scroll to position [271, 0]
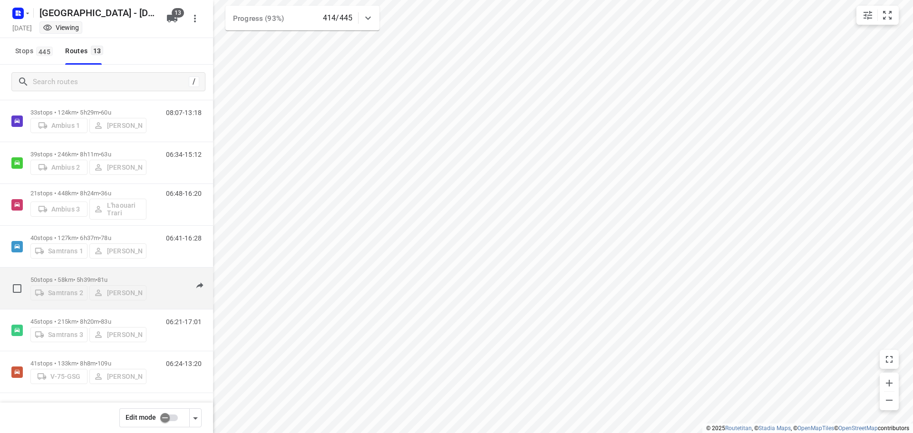
click at [59, 276] on p "50 stops • 58km • 5h39m • 81u" at bounding box center [88, 279] width 116 height 7
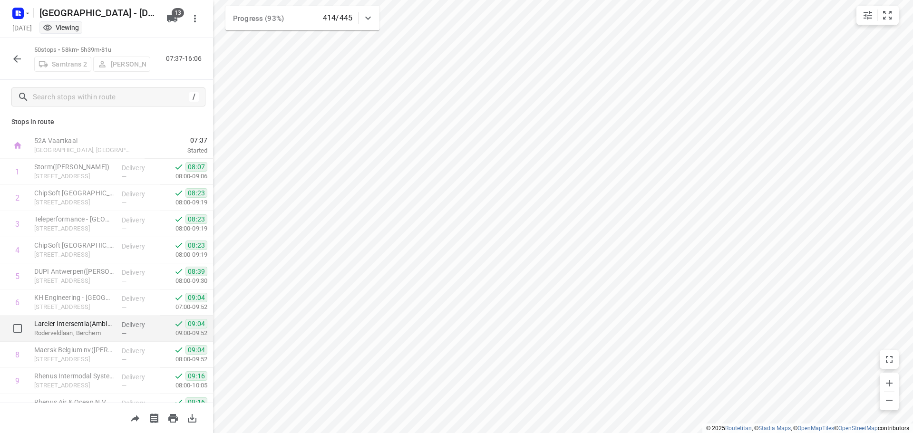
scroll to position [0, 0]
click at [16, 59] on icon "button" at bounding box center [17, 59] width 8 height 8
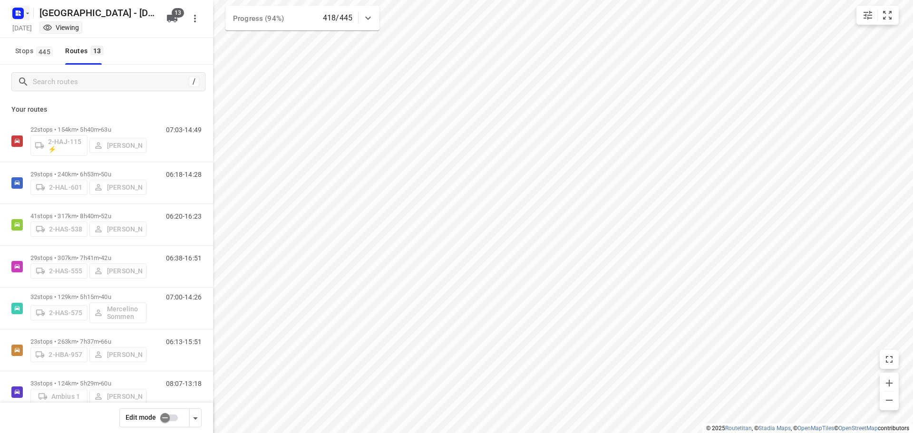
click at [26, 11] on icon "button" at bounding box center [28, 14] width 8 height 8
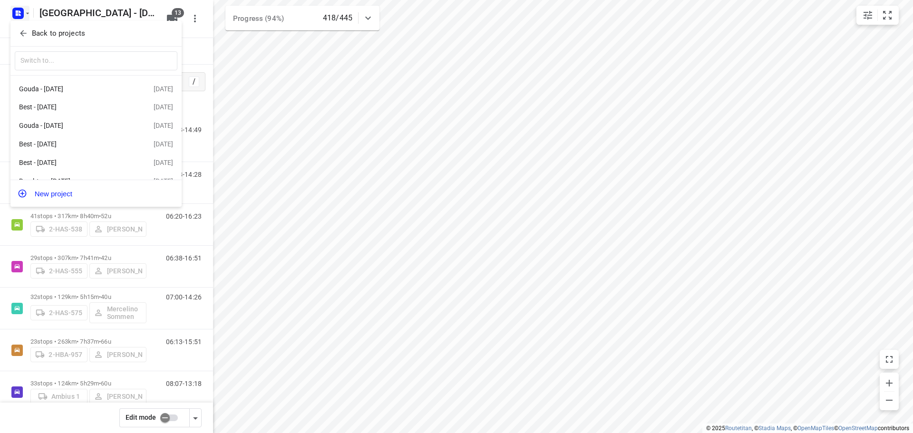
click at [49, 32] on p "Back to projects" at bounding box center [58, 33] width 53 height 11
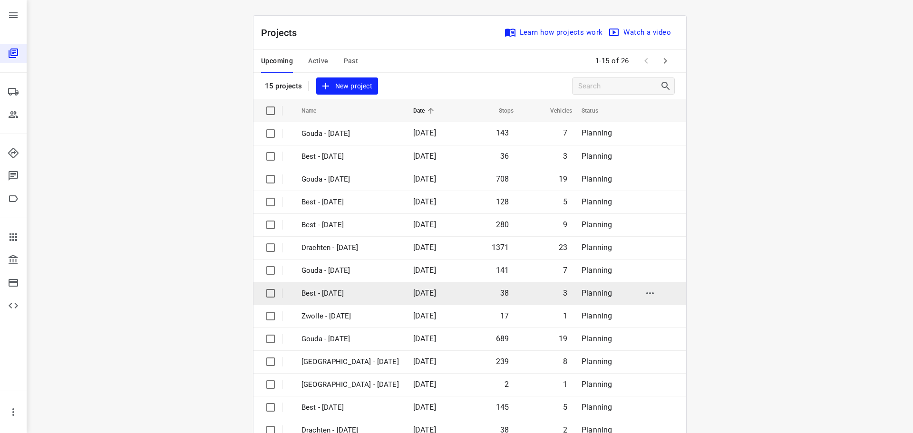
scroll to position [48, 0]
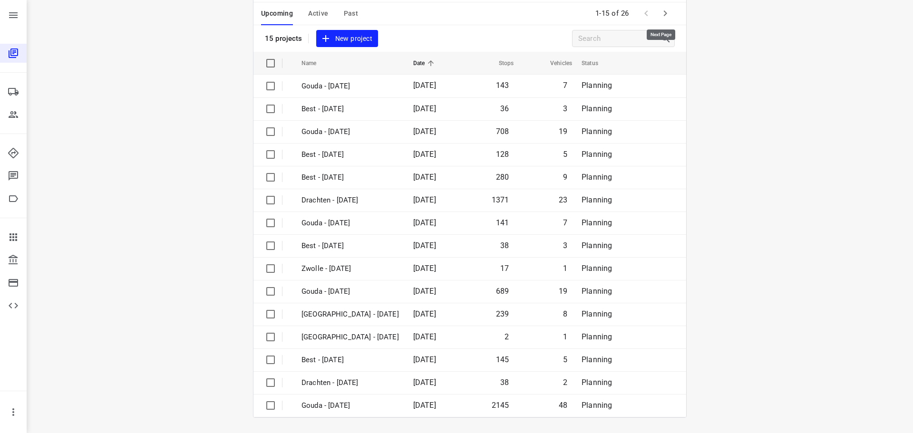
click at [661, 12] on icon "button" at bounding box center [665, 13] width 11 height 11
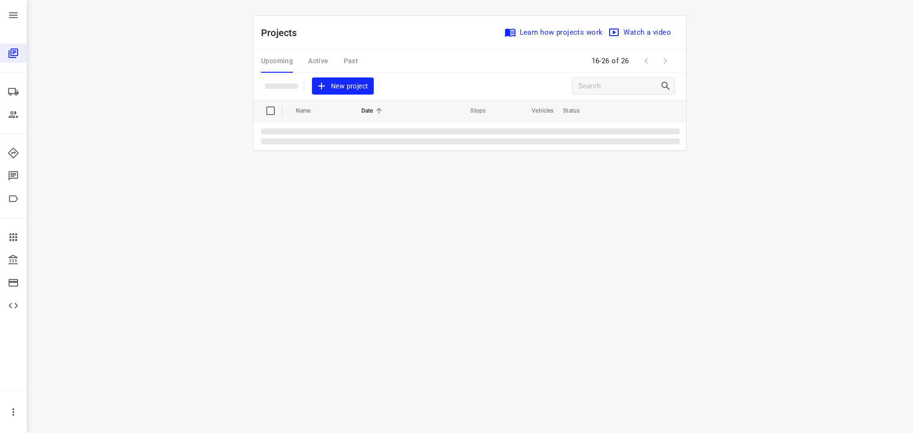
scroll to position [0, 0]
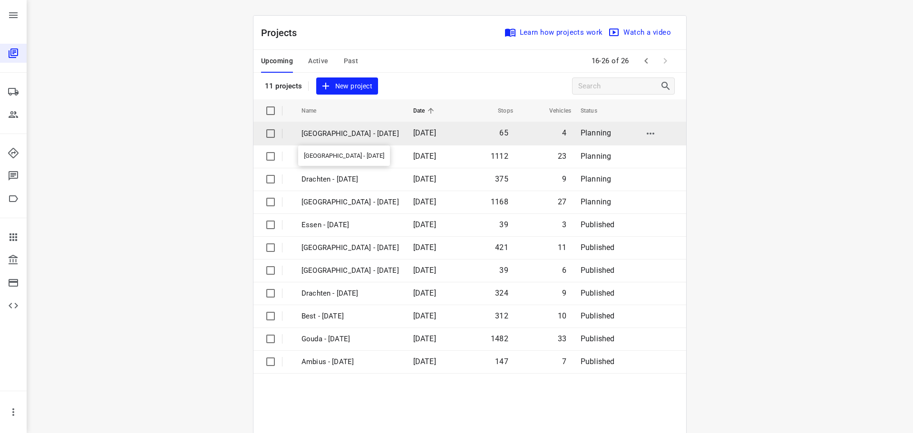
click at [336, 133] on p "[GEOGRAPHIC_DATA] - [DATE]" at bounding box center [349, 133] width 97 height 11
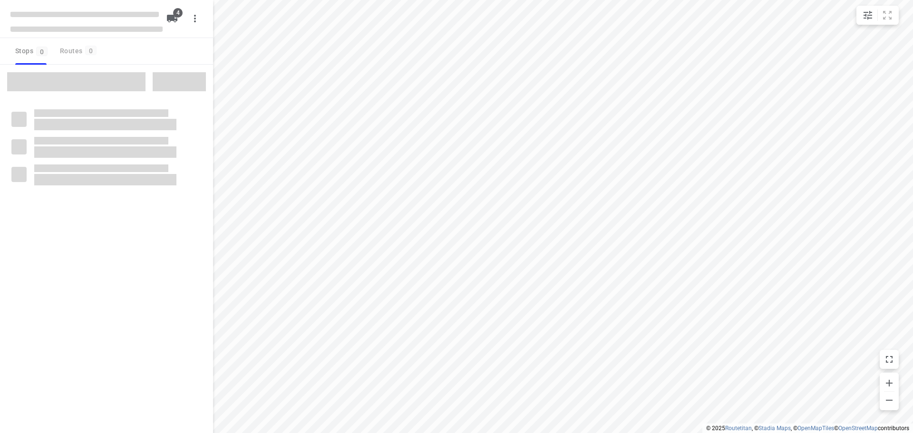
checkbox input "true"
